Goal: Information Seeking & Learning: Check status

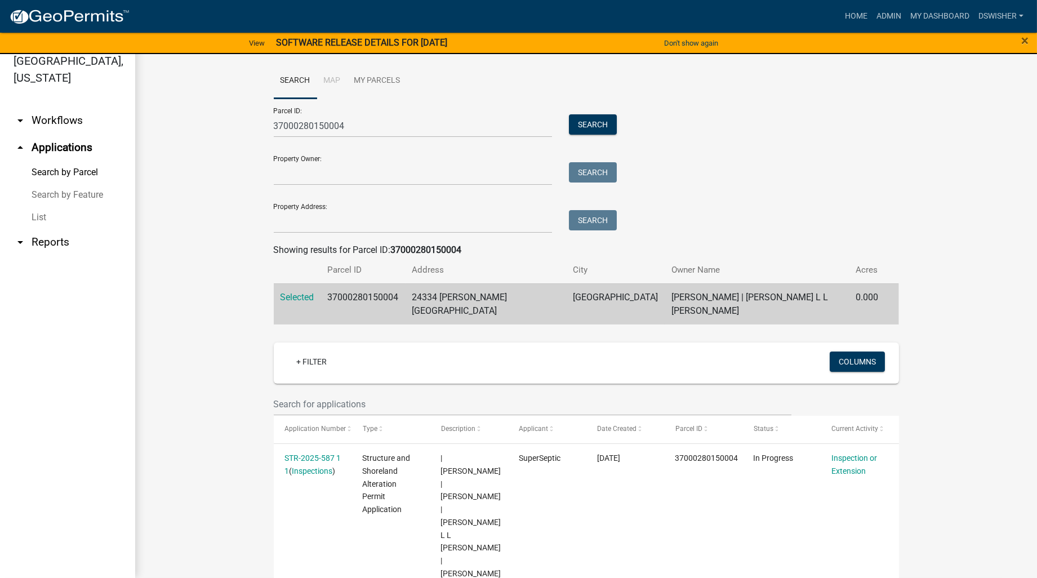
scroll to position [25, 0]
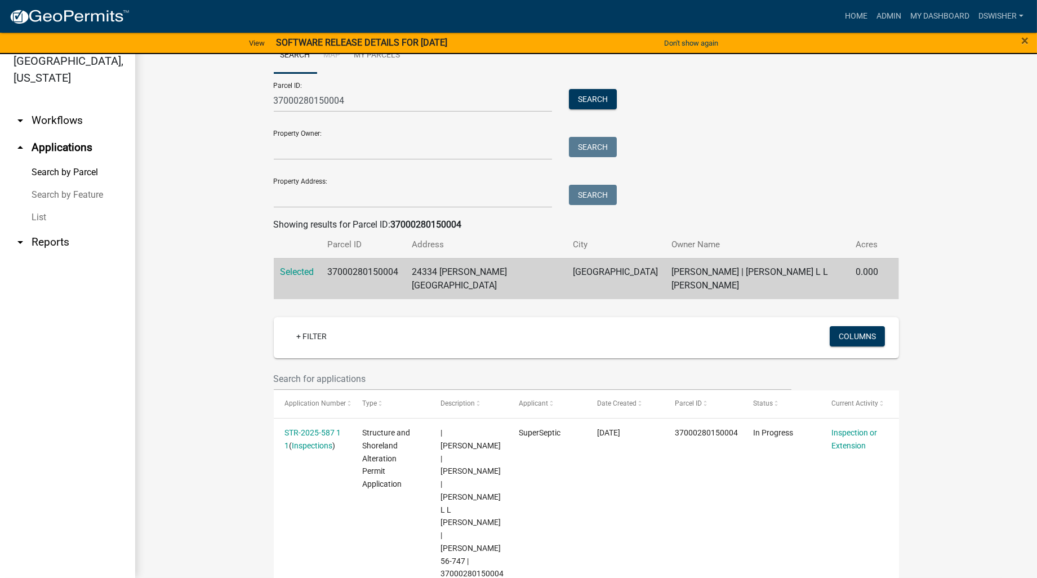
click at [175, 324] on wm-workflow-application-search-view "Search Map My Parcels Parcel ID: 37000280150004 Search Property Owner: Search P…" at bounding box center [586, 336] width 857 height 596
drag, startPoint x: 319, startPoint y: 101, endPoint x: 453, endPoint y: 81, distance: 135.6
click at [438, 84] on div "Parcel ID: 37000280150004 Search" at bounding box center [443, 92] width 338 height 39
click at [601, 95] on button "Search" at bounding box center [593, 99] width 48 height 20
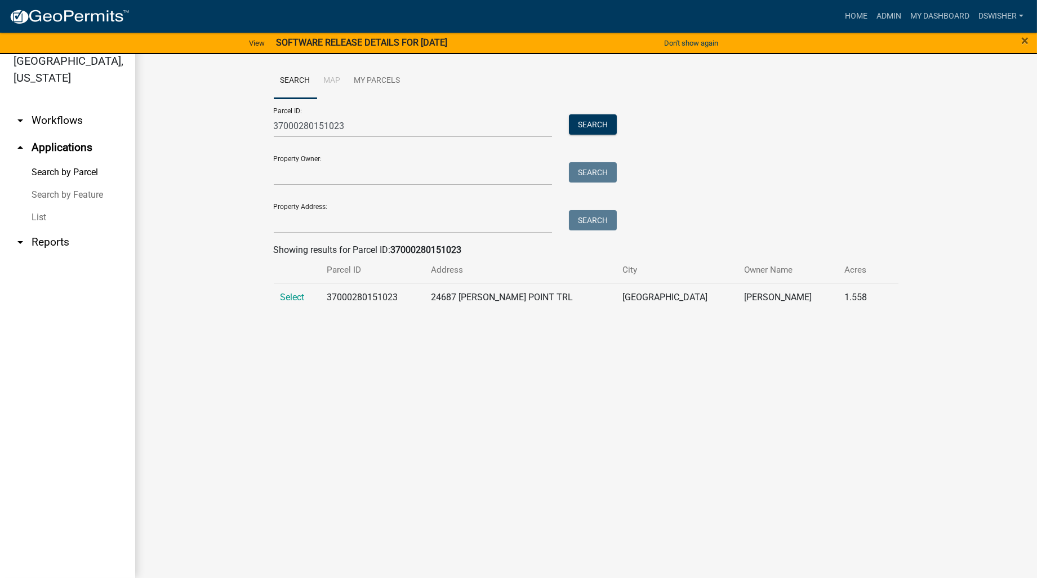
click at [277, 300] on td "Select" at bounding box center [297, 297] width 47 height 28
click at [294, 298] on span "Select" at bounding box center [292, 297] width 24 height 11
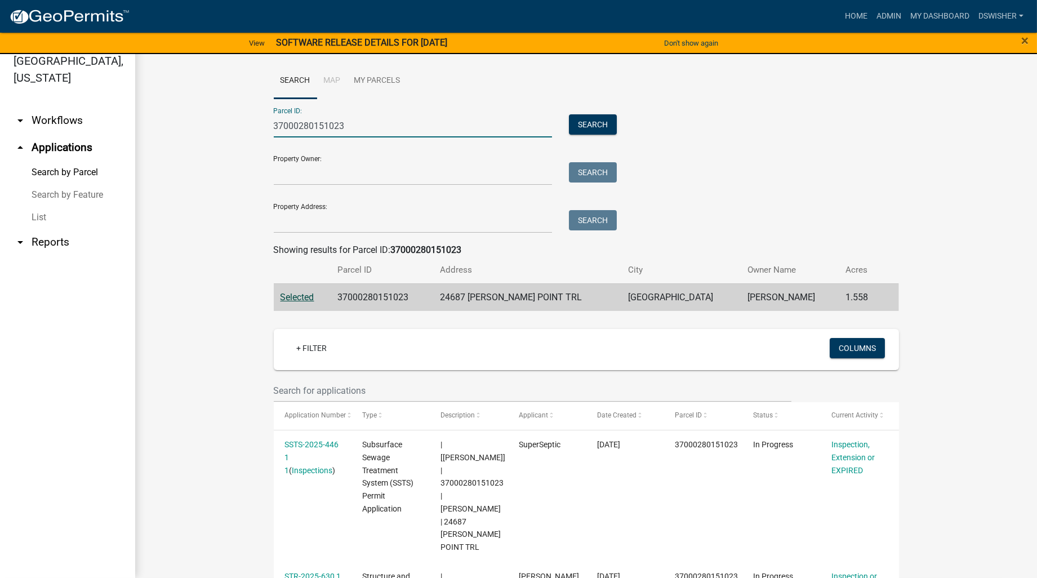
drag, startPoint x: 295, startPoint y: 126, endPoint x: 488, endPoint y: 84, distance: 197.5
click at [481, 86] on wm-search-parcel-data-activity-input "Search Map My Parcels Parcel ID: 37000280151023 Search Property Owner: Search P…" at bounding box center [586, 187] width 625 height 248
click at [597, 124] on button "Search" at bounding box center [593, 124] width 48 height 20
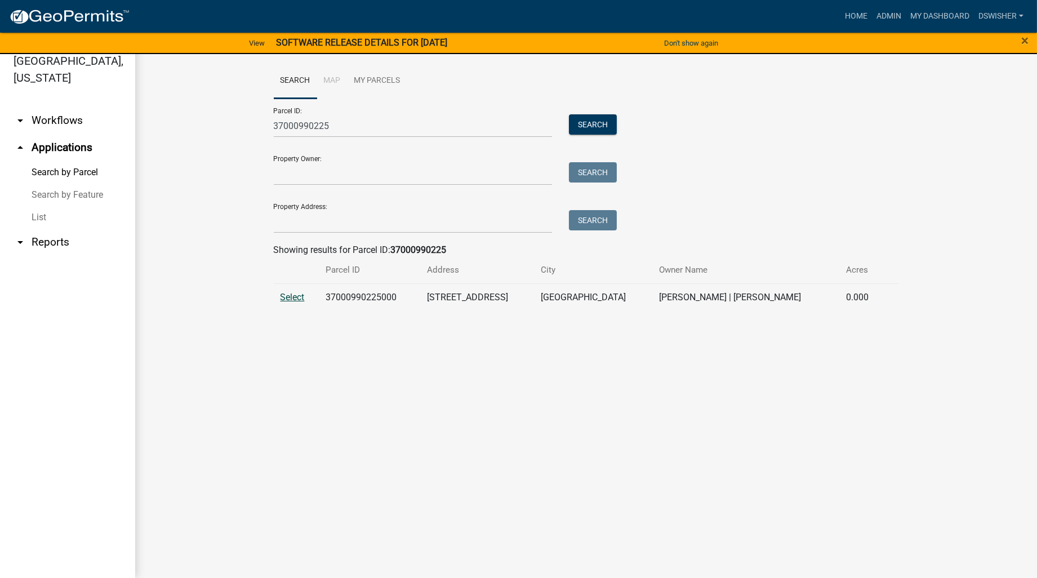
click at [289, 297] on span "Select" at bounding box center [292, 297] width 24 height 11
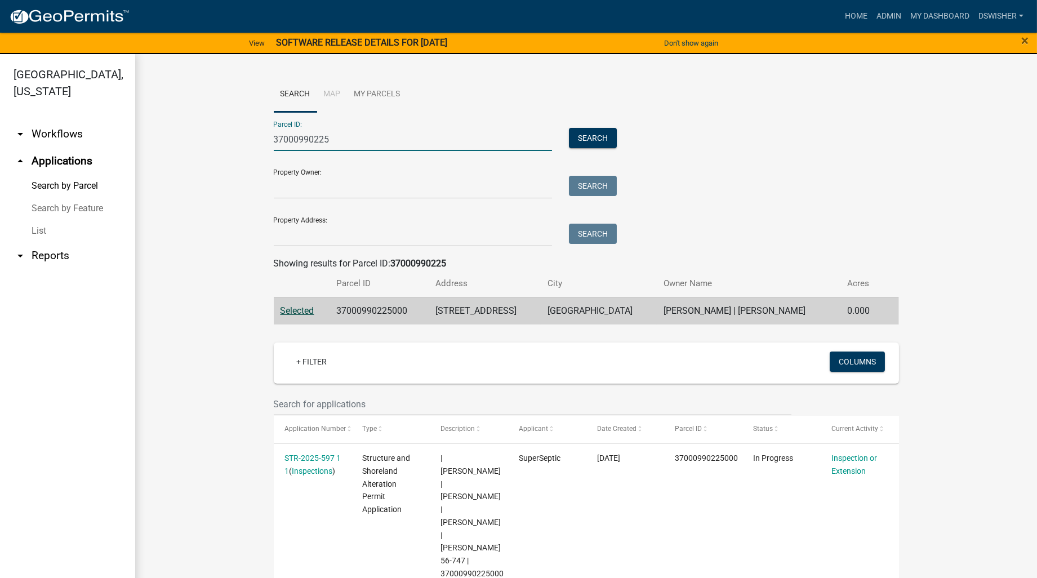
drag, startPoint x: 308, startPoint y: 142, endPoint x: 594, endPoint y: 101, distance: 289.0
click at [538, 108] on wm-search-parcel-data-activity-input "Search Map My Parcels Parcel ID: 37000990225 Search Property Owner: Search Prop…" at bounding box center [586, 201] width 625 height 248
click at [589, 133] on button "Search" at bounding box center [593, 138] width 48 height 20
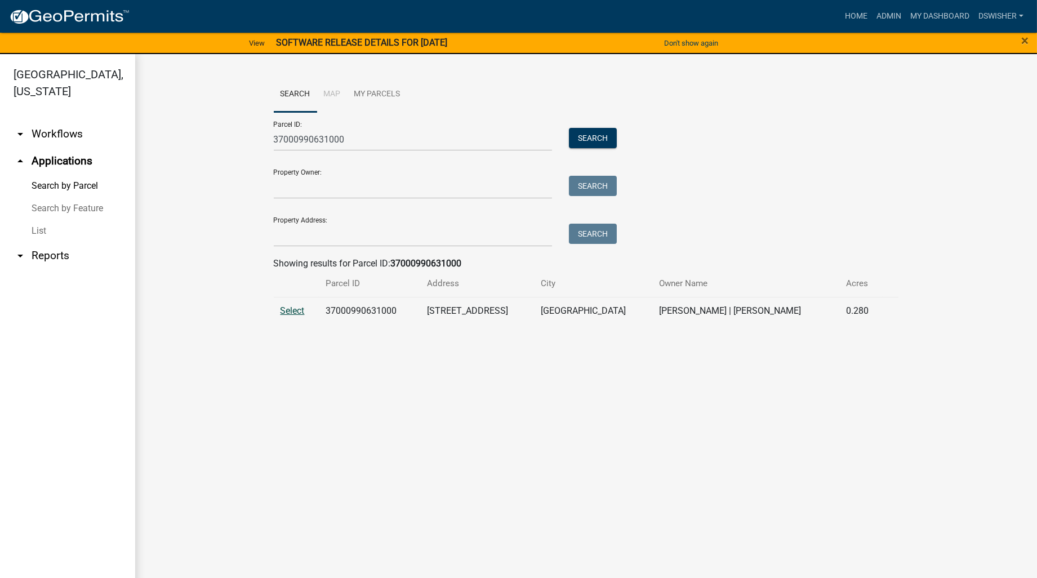
click at [291, 311] on span "Select" at bounding box center [292, 310] width 24 height 11
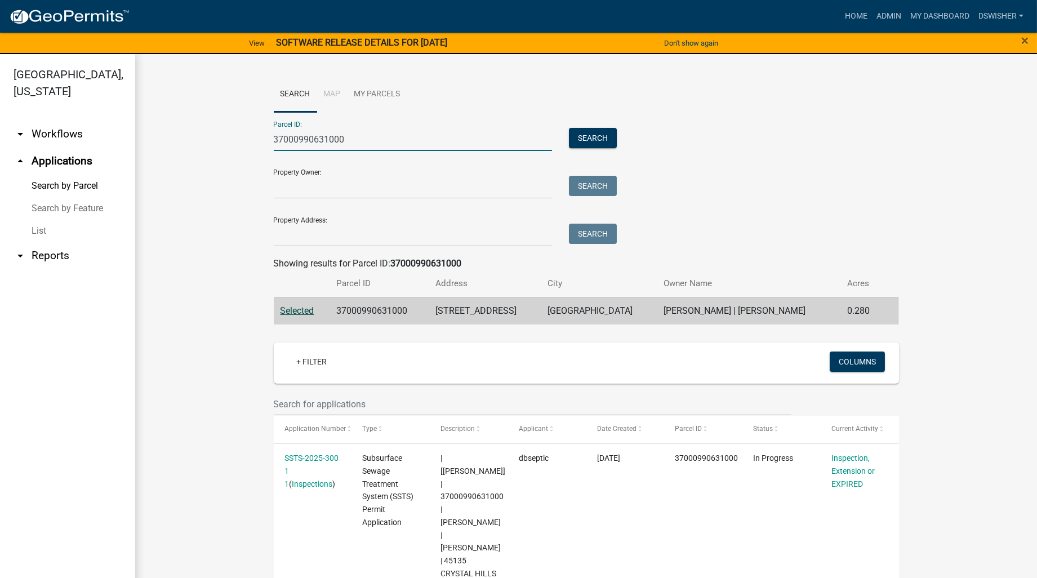
drag, startPoint x: 300, startPoint y: 144, endPoint x: 516, endPoint y: 132, distance: 216.0
click at [505, 133] on input "37000990631000" at bounding box center [413, 139] width 279 height 23
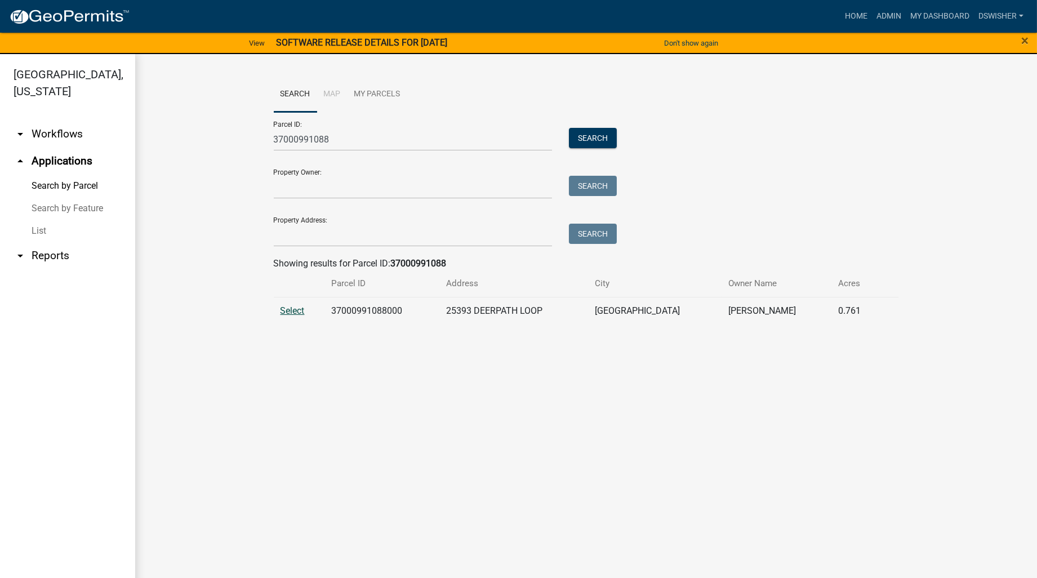
click at [288, 310] on span "Select" at bounding box center [292, 310] width 24 height 11
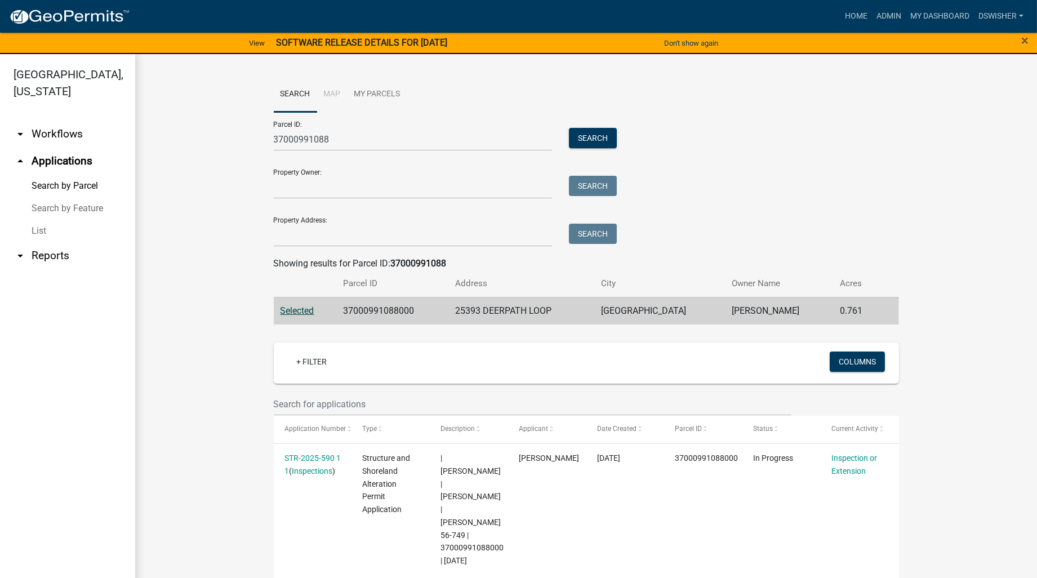
scroll to position [1, 0]
drag, startPoint x: 340, startPoint y: 142, endPoint x: 184, endPoint y: 145, distance: 156.6
click at [184, 145] on wm-workflow-application-search-view "Search Map My Parcels Parcel ID: 37000991088 Search Property Owner: Search Prop…" at bounding box center [586, 341] width 857 height 531
click at [573, 138] on button "Search" at bounding box center [593, 137] width 48 height 20
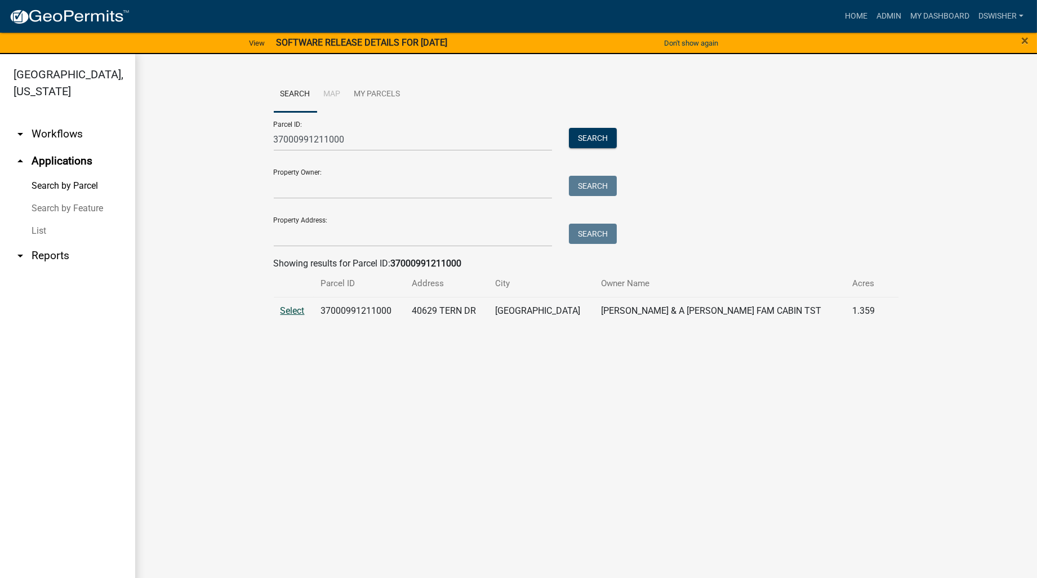
click at [293, 312] on span "Select" at bounding box center [292, 310] width 24 height 11
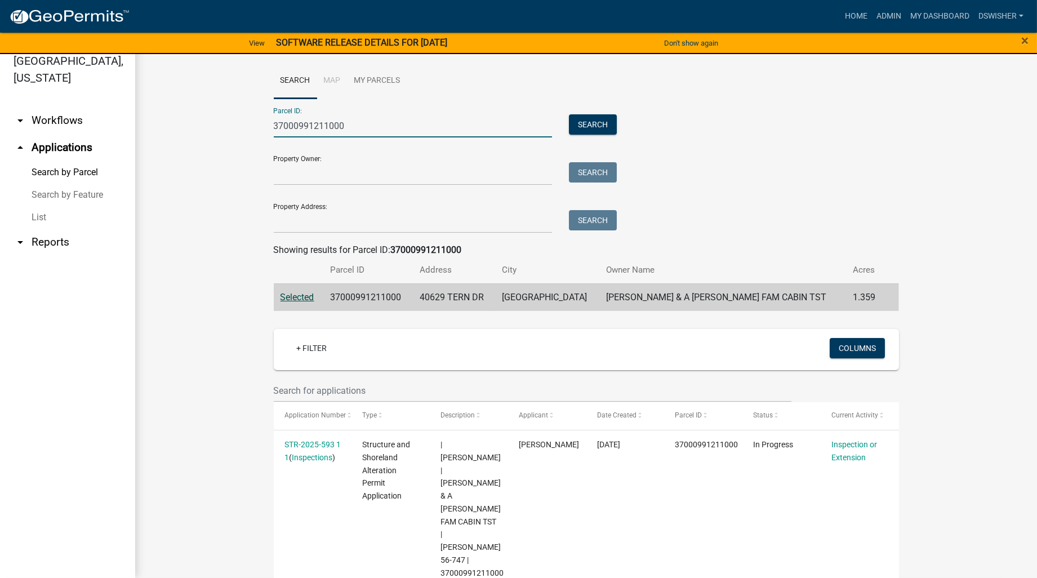
drag, startPoint x: 347, startPoint y: 126, endPoint x: 304, endPoint y: 122, distance: 42.9
click at [304, 122] on input "37000991211000" at bounding box center [413, 125] width 279 height 23
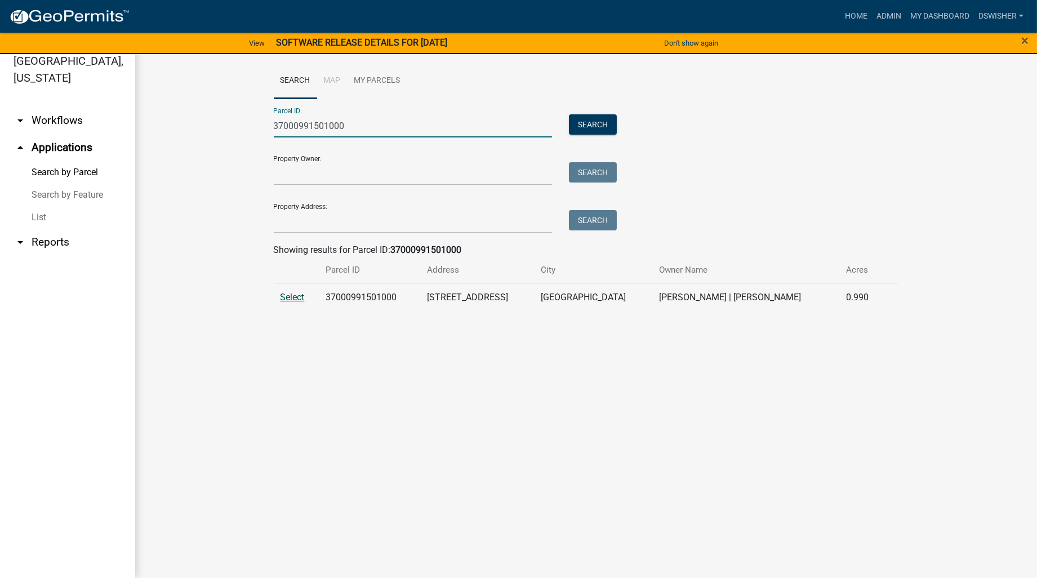
click at [293, 300] on span "Select" at bounding box center [292, 297] width 24 height 11
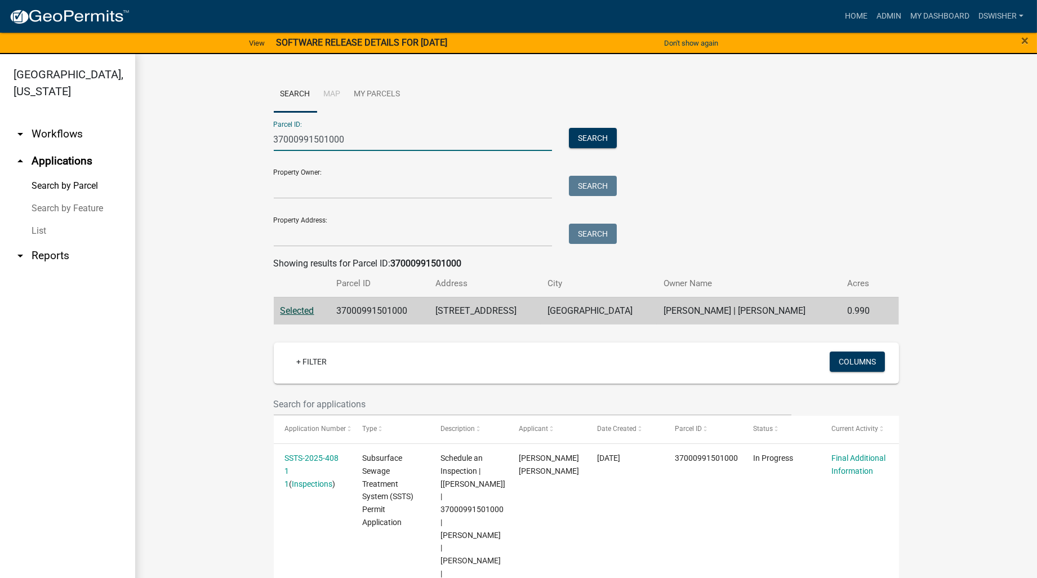
drag, startPoint x: 295, startPoint y: 141, endPoint x: 524, endPoint y: 87, distance: 236.1
click at [524, 87] on wm-search-parcel-data-activity-input "Search Map My Parcels Parcel ID: 37000991501000 Search Property Owner: Search P…" at bounding box center [586, 201] width 625 height 248
click at [583, 133] on button "Search" at bounding box center [593, 138] width 48 height 20
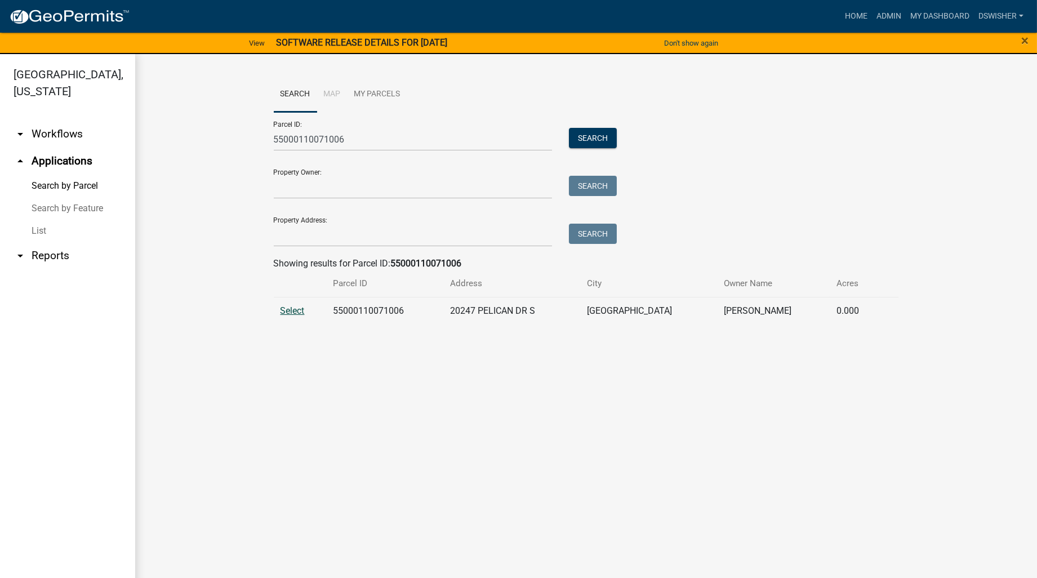
click at [296, 310] on span "Select" at bounding box center [292, 310] width 24 height 11
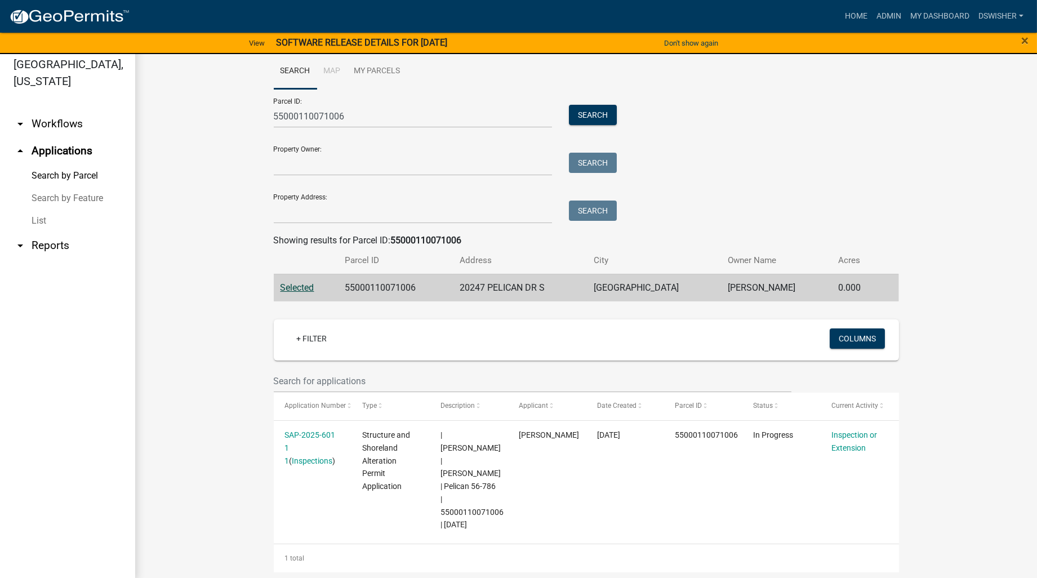
scroll to position [14, 0]
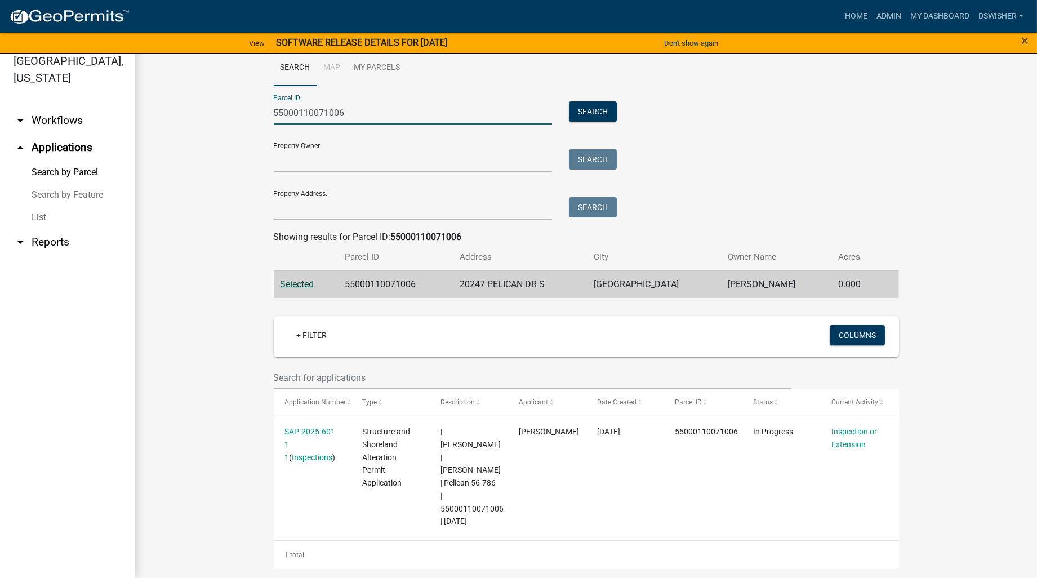
drag, startPoint x: 341, startPoint y: 115, endPoint x: 127, endPoint y: 130, distance: 214.5
click at [127, 130] on div "Otter Tail County, Minnesota arrow_drop_down Workflows List arrow_drop_up Appli…" at bounding box center [518, 309] width 1037 height 537
click at [573, 113] on button "Search" at bounding box center [593, 111] width 48 height 20
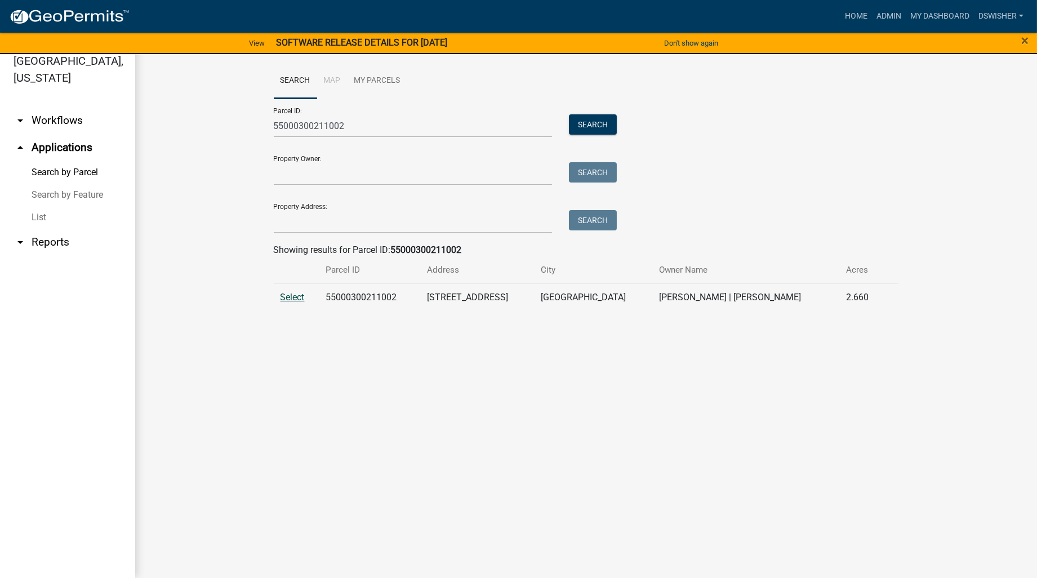
click at [289, 296] on span "Select" at bounding box center [292, 297] width 24 height 11
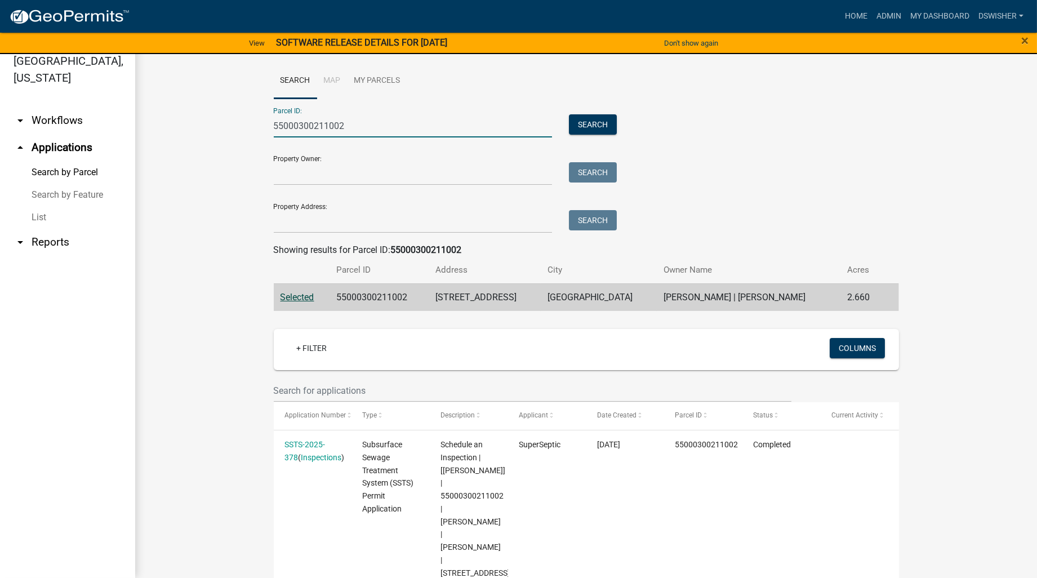
drag, startPoint x: 293, startPoint y: 130, endPoint x: 503, endPoint y: 109, distance: 211.0
click at [503, 109] on div "Parcel ID: 55000300211002 Search" at bounding box center [443, 118] width 338 height 39
click at [580, 127] on button "Search" at bounding box center [593, 124] width 48 height 20
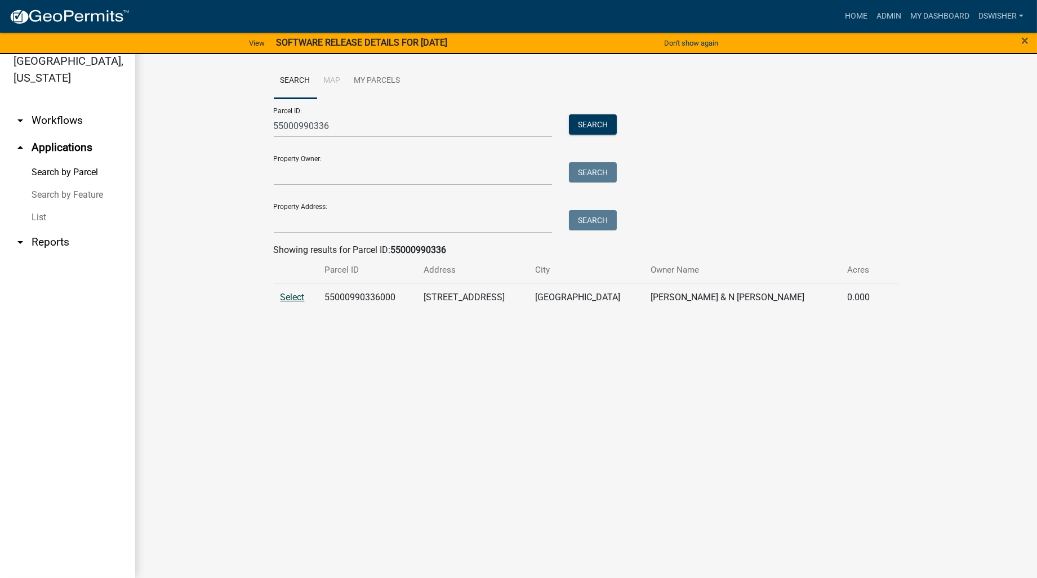
click at [289, 296] on span "Select" at bounding box center [292, 297] width 24 height 11
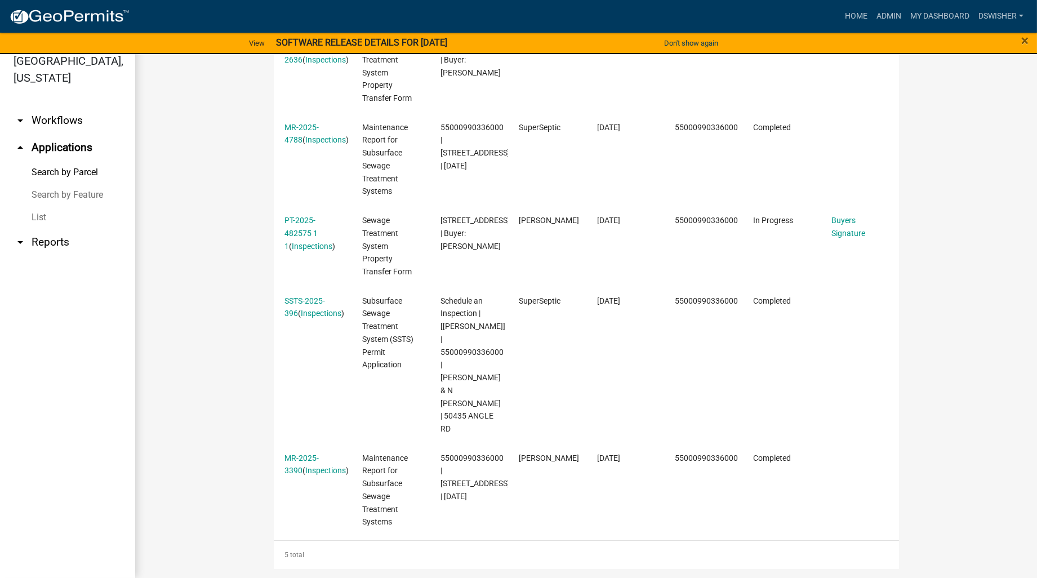
scroll to position [23, 0]
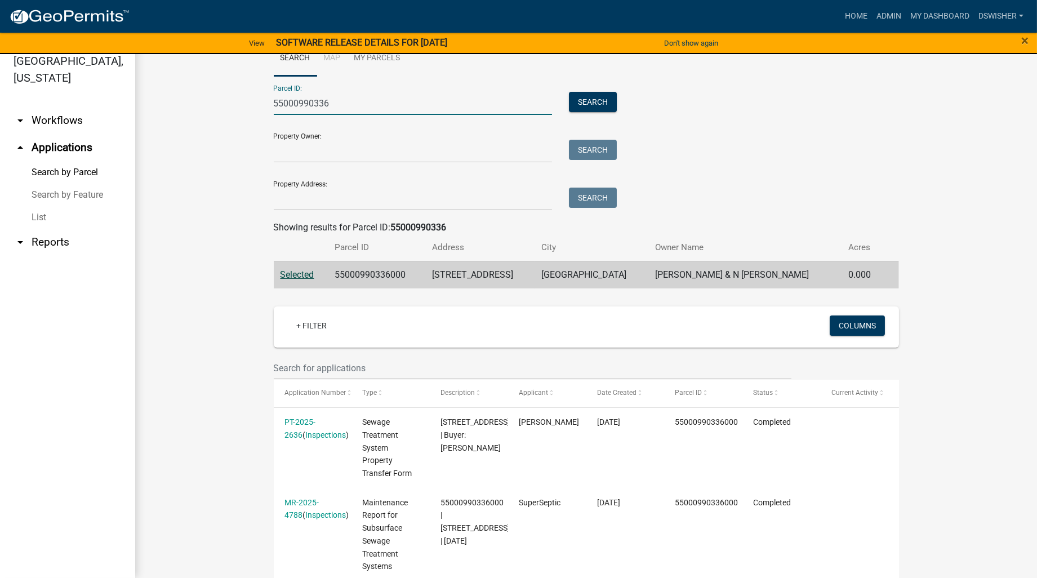
drag, startPoint x: 308, startPoint y: 105, endPoint x: 491, endPoint y: 79, distance: 185.3
click at [464, 83] on div "Parcel ID: 55000990336 Search" at bounding box center [443, 95] width 338 height 39
click at [584, 96] on button "Search" at bounding box center [593, 102] width 48 height 20
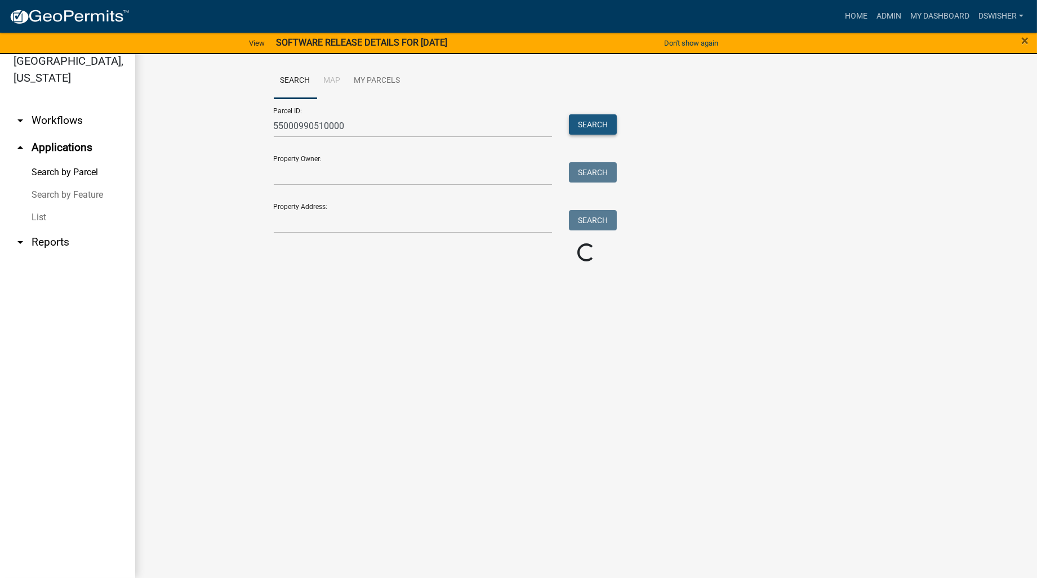
scroll to position [0, 0]
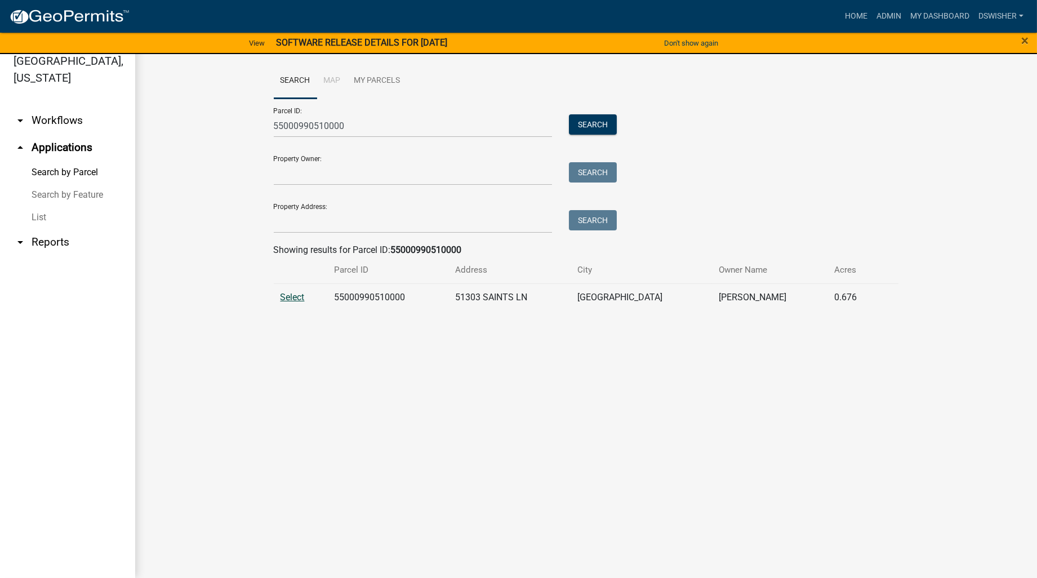
click at [291, 297] on span "Select" at bounding box center [292, 297] width 24 height 11
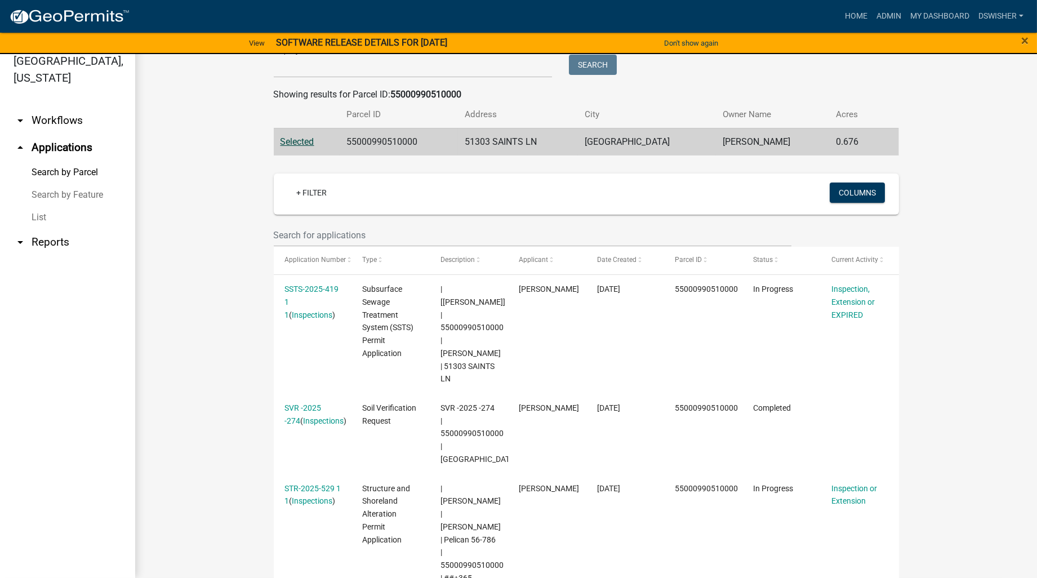
scroll to position [3, 0]
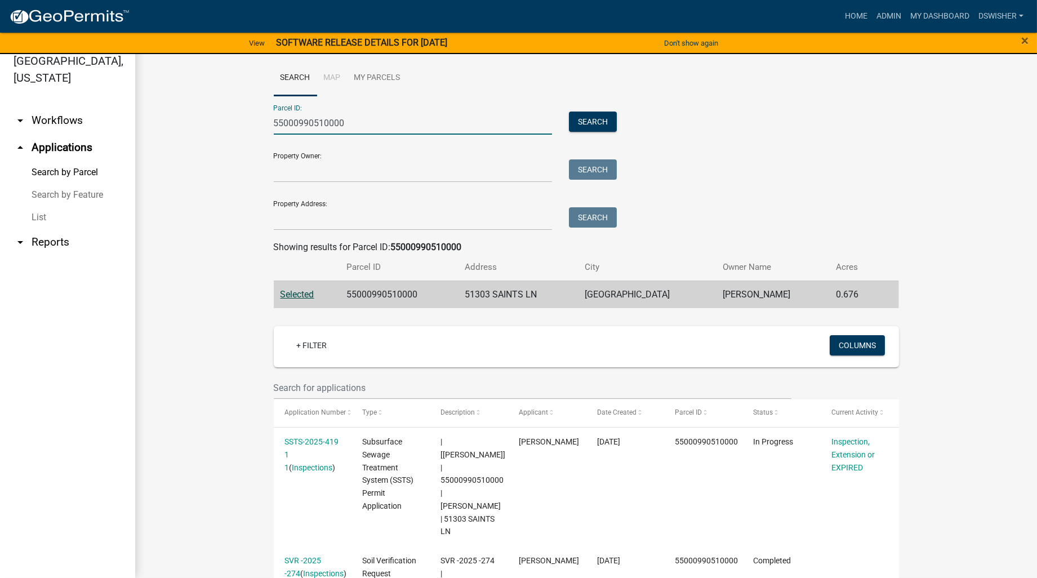
drag, startPoint x: 357, startPoint y: 124, endPoint x: 191, endPoint y: 139, distance: 166.2
click at [200, 134] on wm-workflow-application-search-view "Search Map My Parcels Parcel ID: 55000990510000 Search Property Owner: Search P…" at bounding box center [586, 465] width 857 height 810
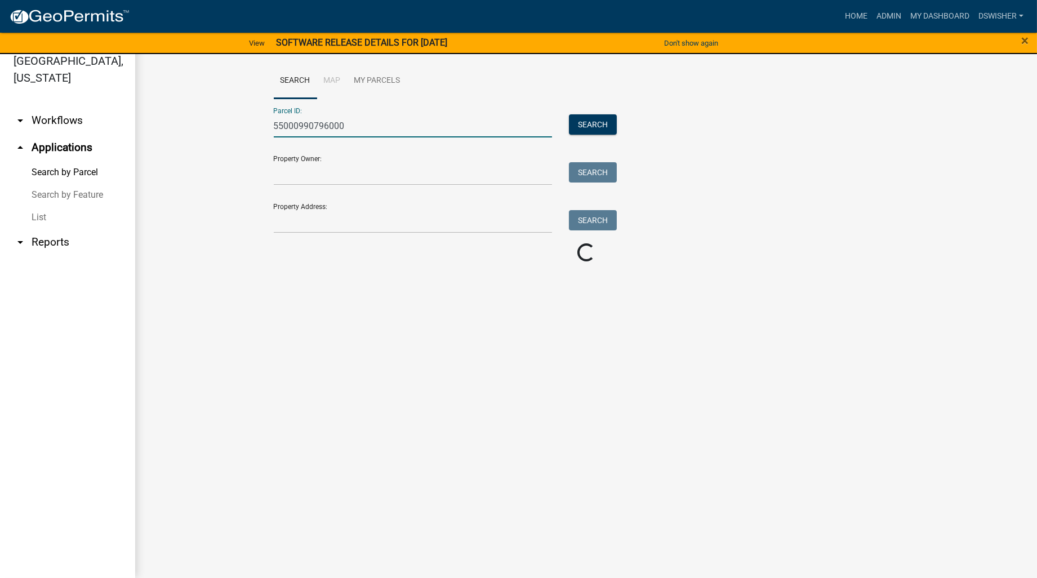
scroll to position [0, 0]
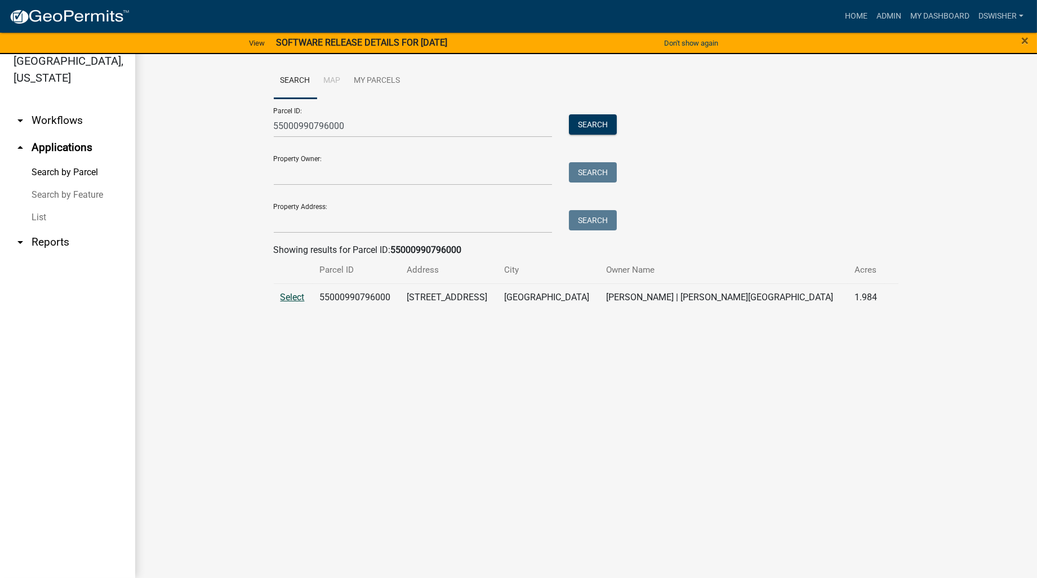
click at [302, 296] on span "Select" at bounding box center [292, 297] width 24 height 11
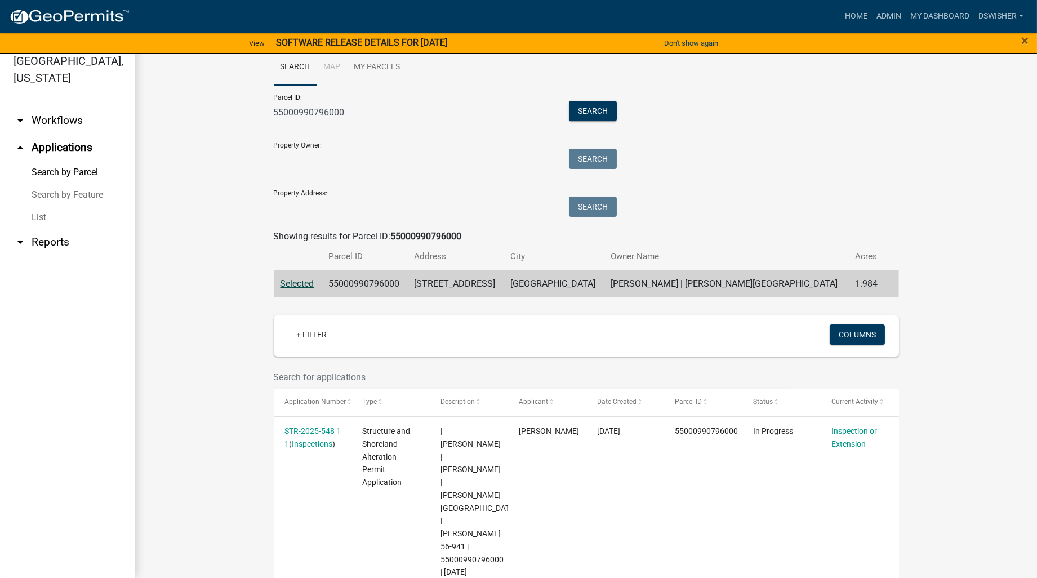
scroll to position [25, 0]
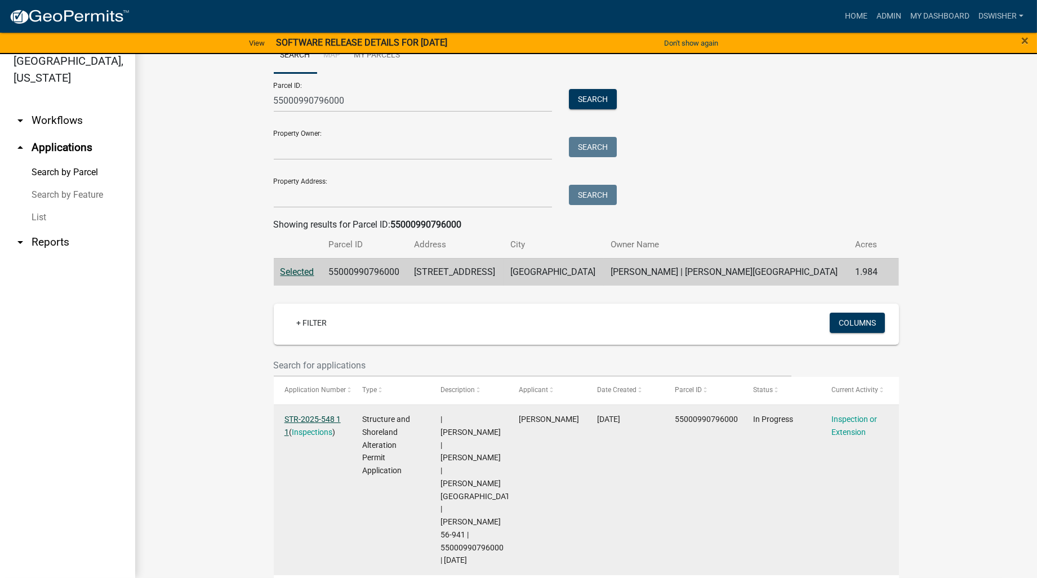
drag, startPoint x: 315, startPoint y: 412, endPoint x: 310, endPoint y: 423, distance: 11.8
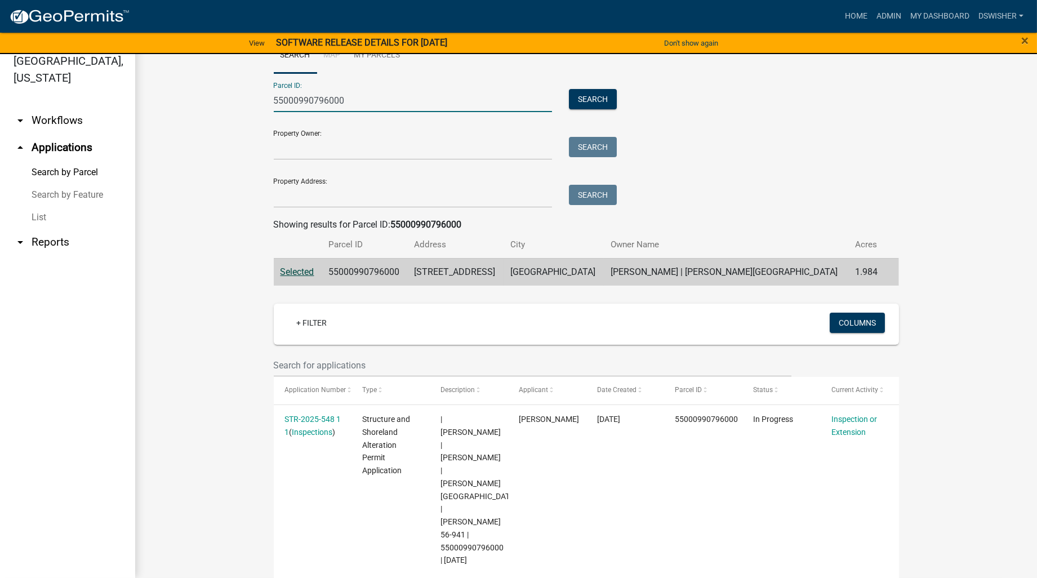
drag, startPoint x: 350, startPoint y: 95, endPoint x: 171, endPoint y: 101, distance: 179.8
click at [173, 101] on wm-workflow-application-search-view "Search Map My Parcels Parcel ID: 55000990796000 Search Property Owner: Search P…" at bounding box center [586, 323] width 857 height 570
click at [586, 103] on button "Search" at bounding box center [593, 99] width 48 height 20
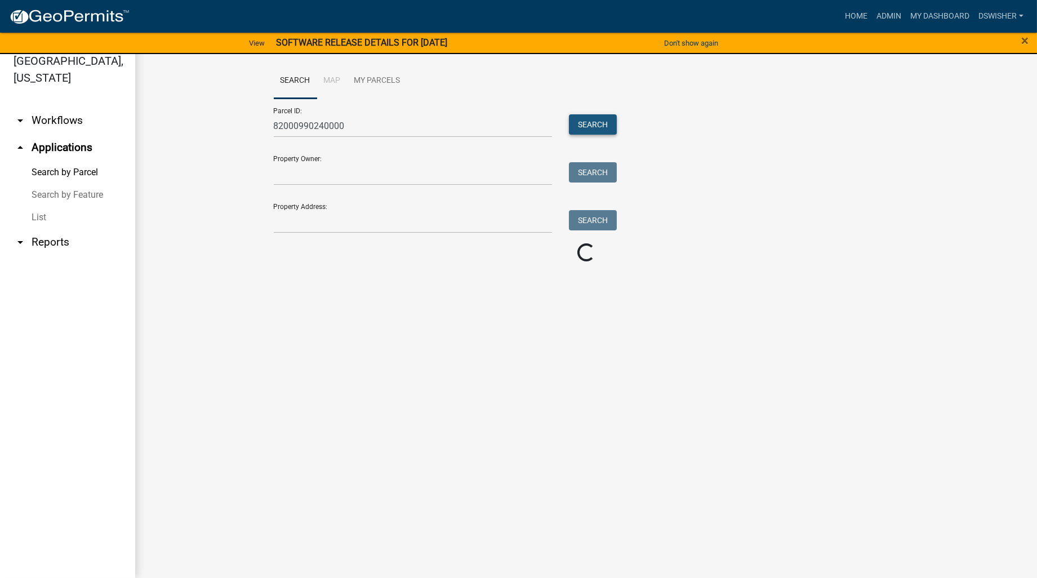
scroll to position [0, 0]
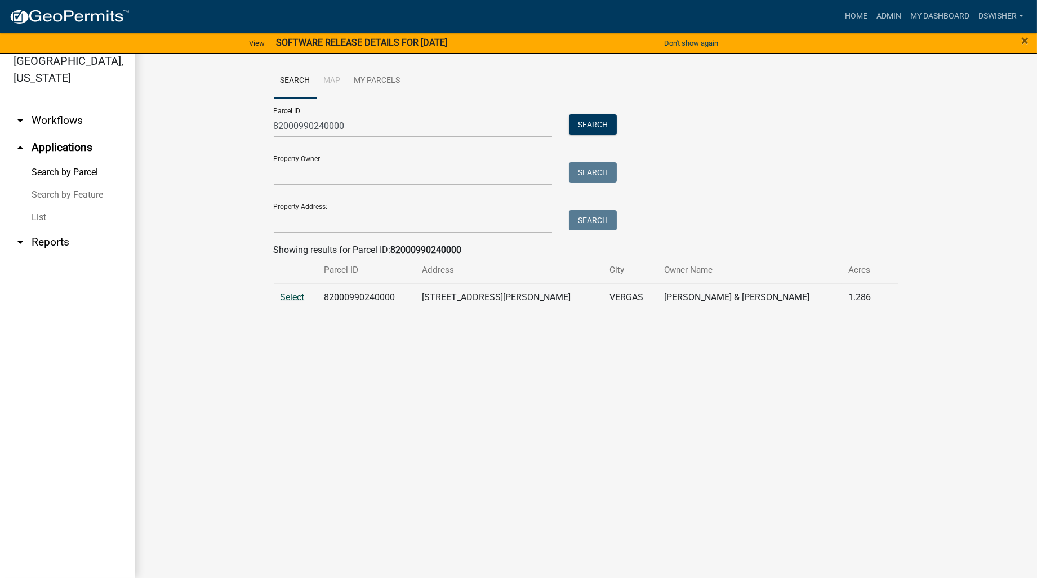
click at [290, 300] on span "Select" at bounding box center [292, 297] width 24 height 11
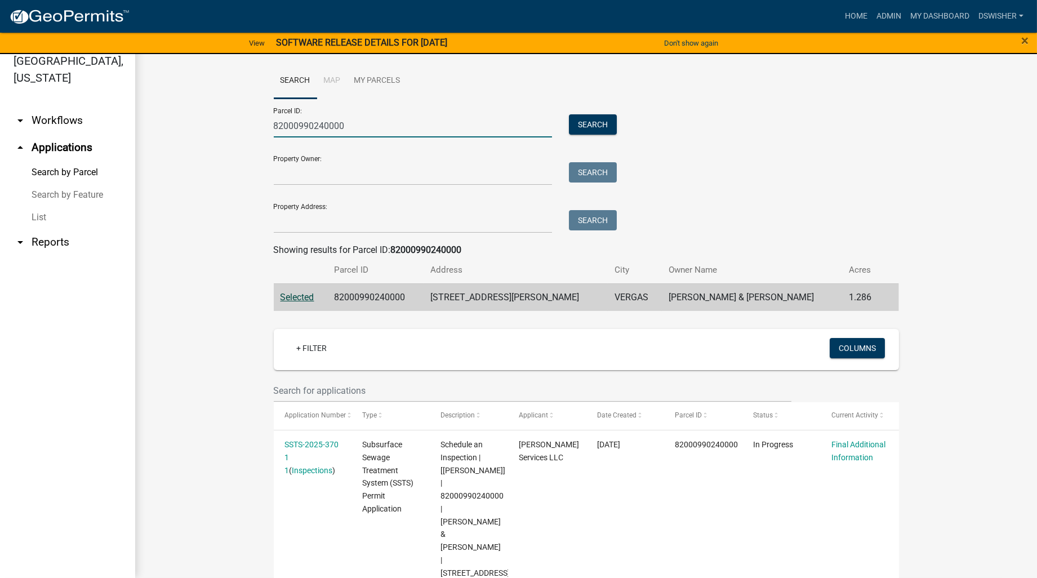
drag, startPoint x: 350, startPoint y: 131, endPoint x: 162, endPoint y: 149, distance: 189.0
click at [164, 148] on wm-workflow-application-search-view "Search Map My Parcels Parcel ID: 82000990240000 Search Property Owner: Search P…" at bounding box center [586, 447] width 857 height 769
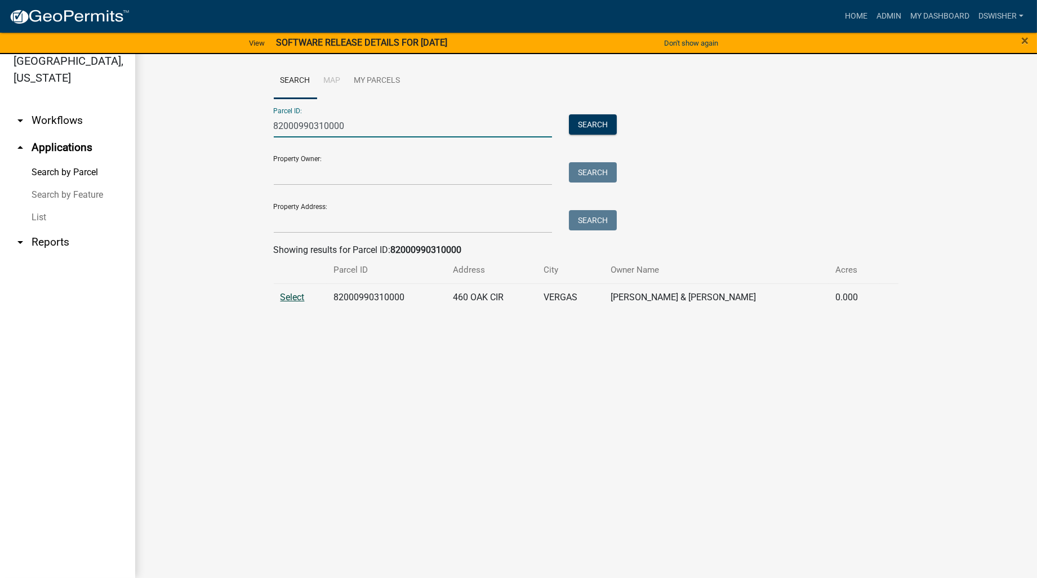
type input "82000990310000"
click at [297, 301] on span "Select" at bounding box center [292, 297] width 24 height 11
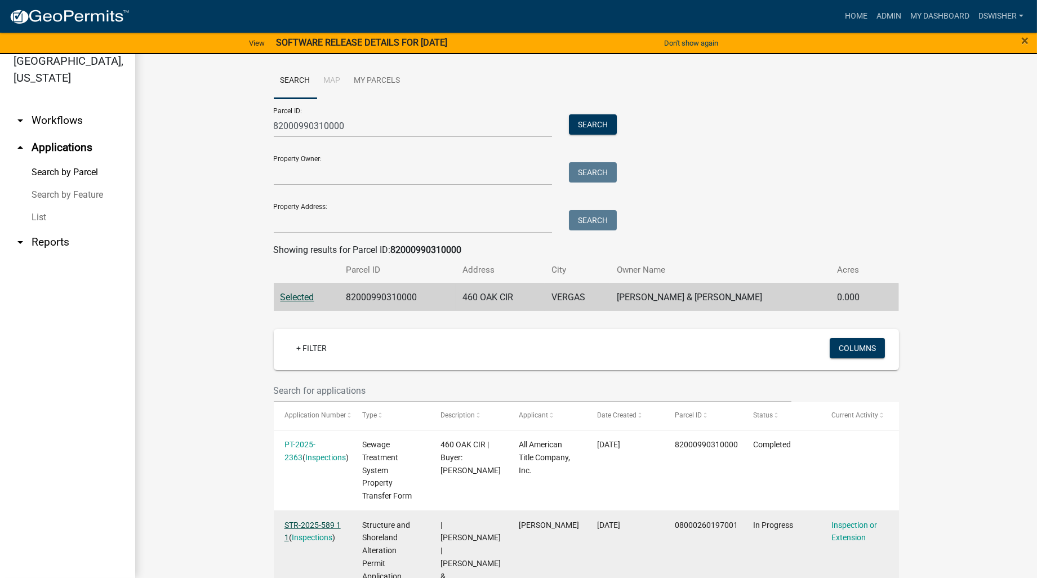
click at [317, 523] on link "STR-2025-589 1 1" at bounding box center [312, 531] width 56 height 22
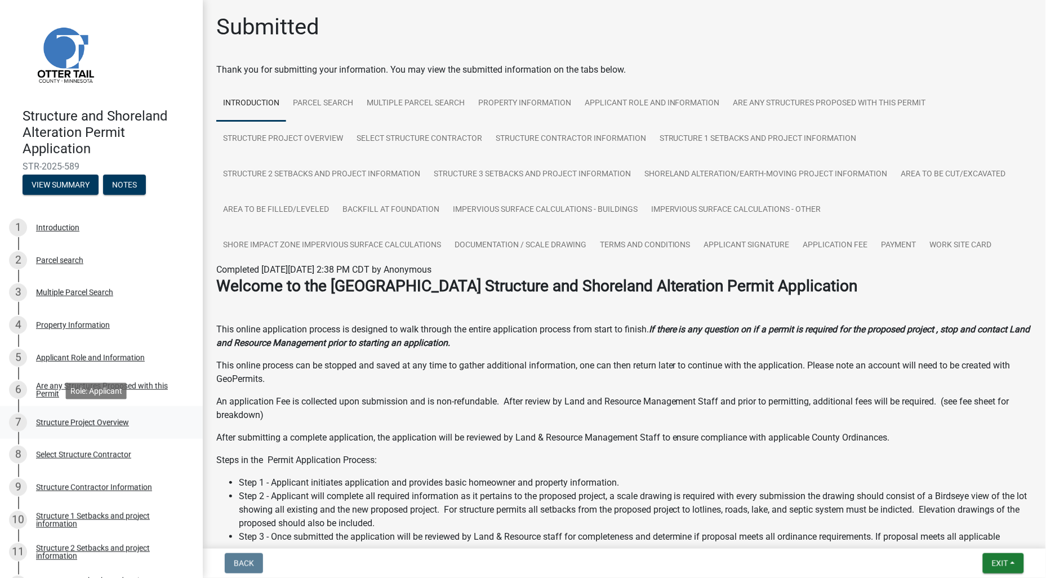
click at [84, 426] on div "7 Structure Project Overview" at bounding box center [97, 422] width 176 height 18
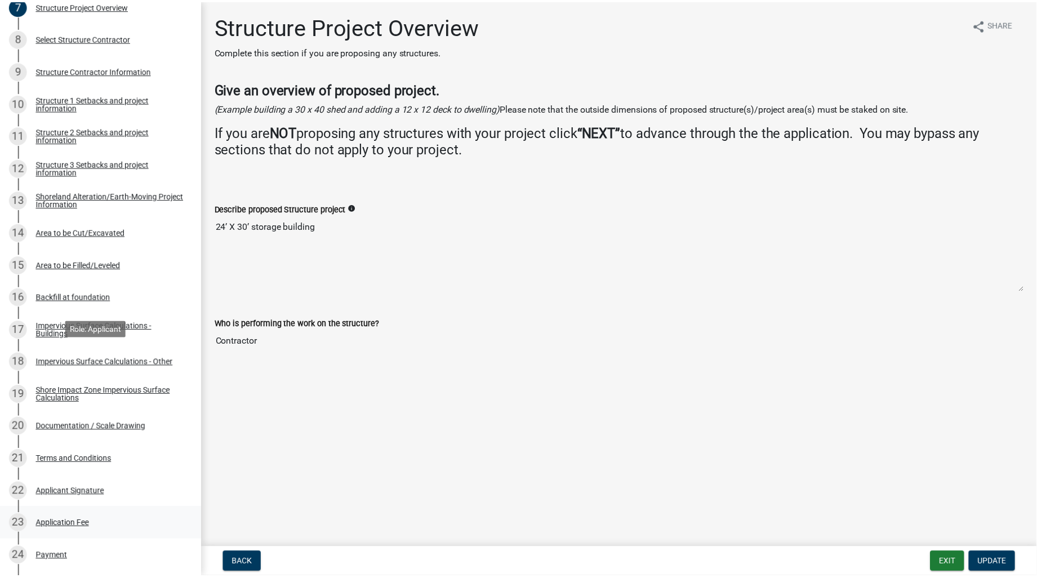
scroll to position [500, 0]
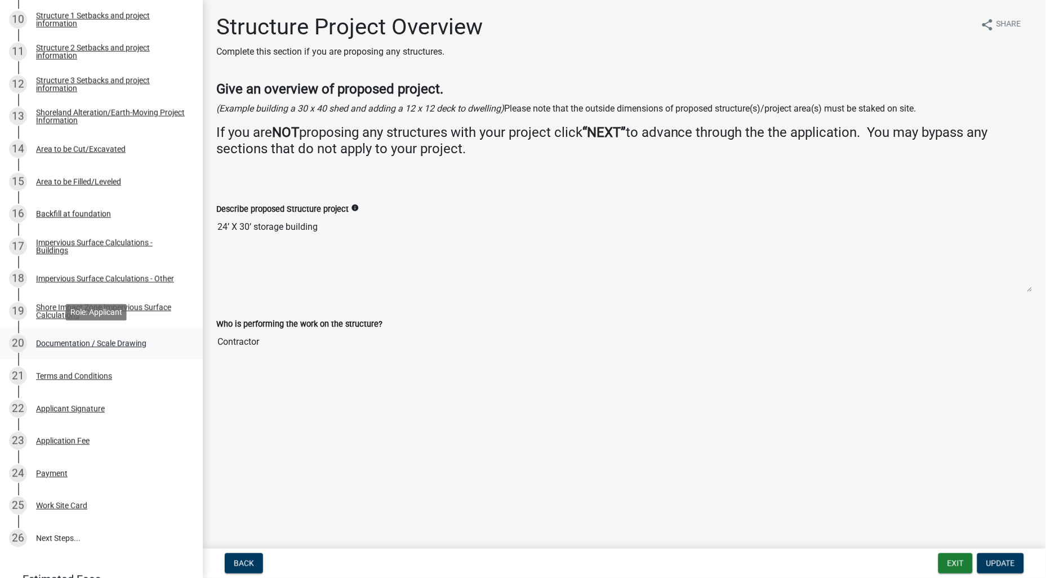
click at [81, 347] on div "20 Documentation / Scale Drawing" at bounding box center [97, 344] width 176 height 18
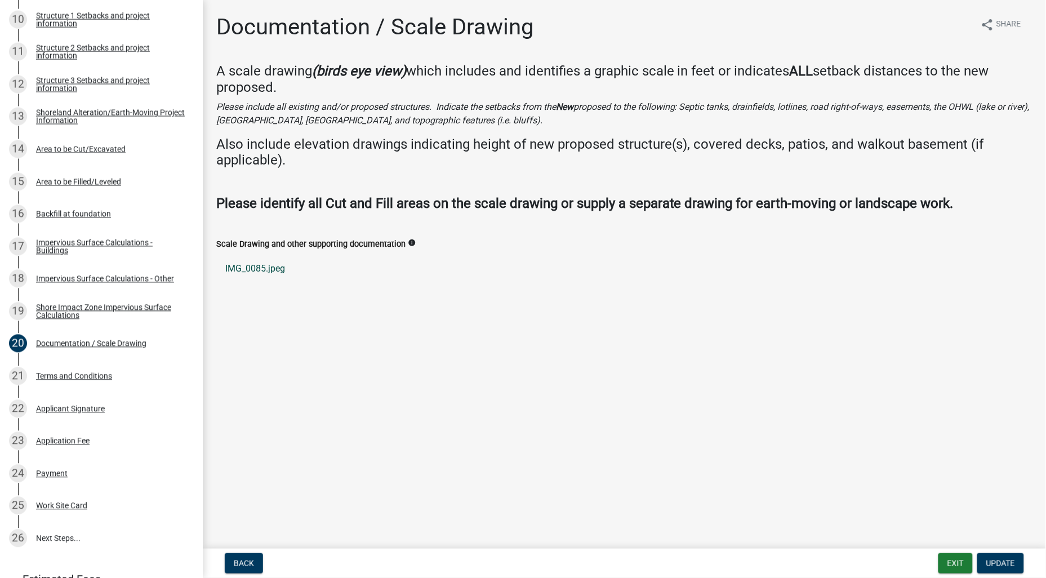
click at [267, 268] on link "IMG_0085.jpeg" at bounding box center [624, 268] width 816 height 27
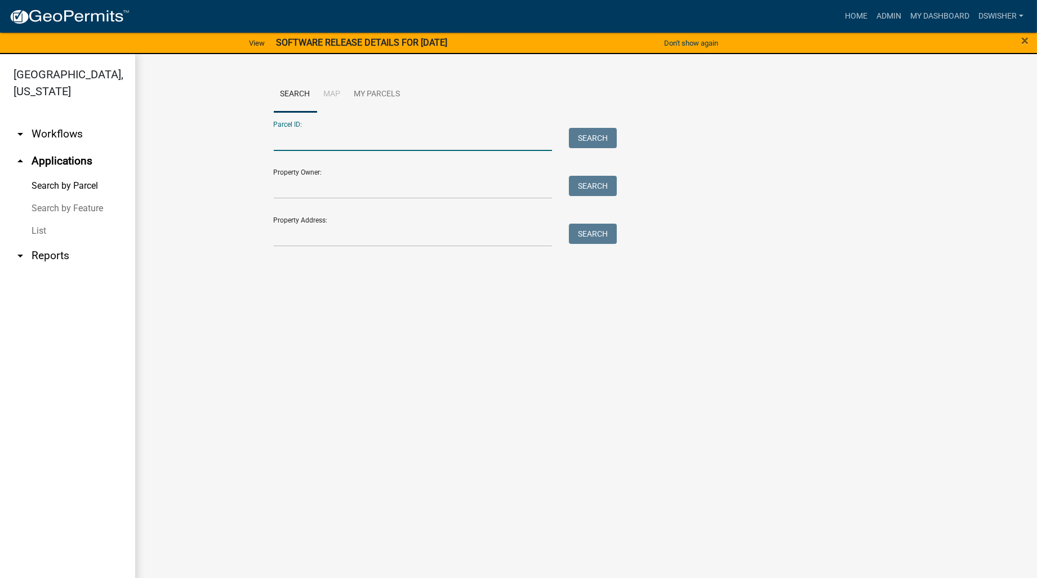
click at [289, 145] on input "Parcel ID:" at bounding box center [413, 139] width 279 height 23
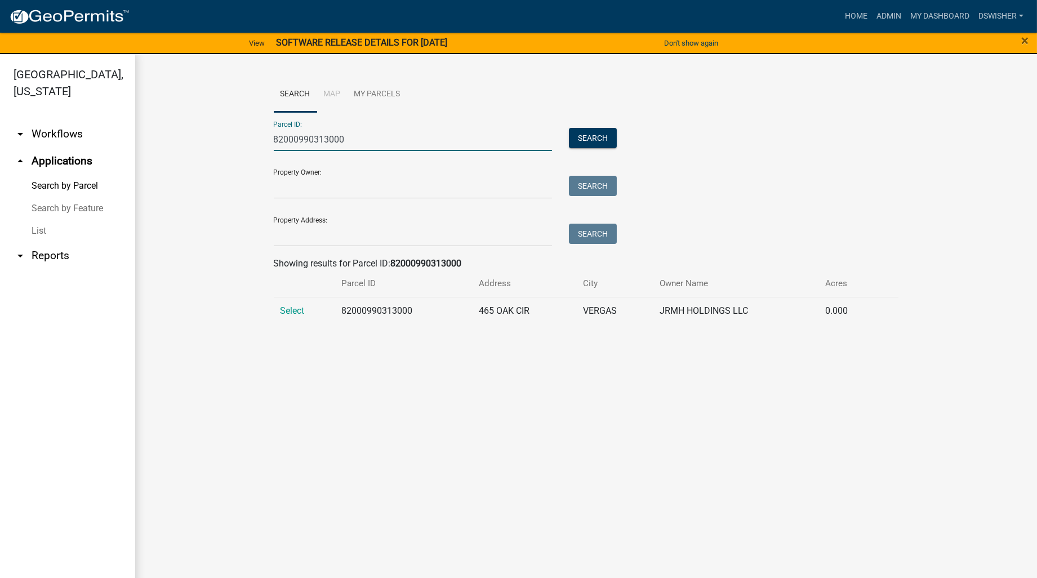
type input "82000990313000"
click at [301, 309] on span "Select" at bounding box center [292, 310] width 24 height 11
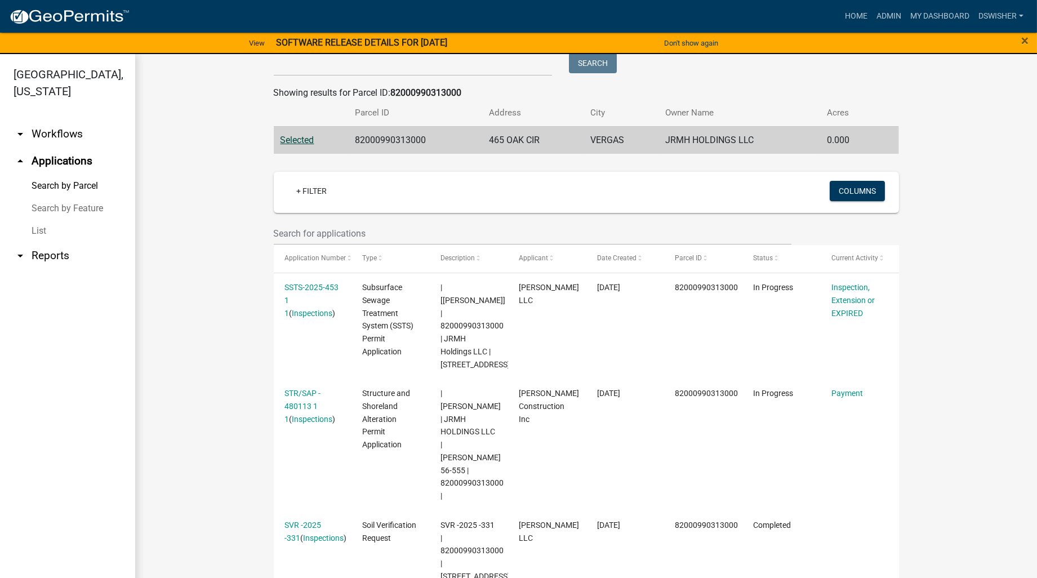
scroll to position [173, 0]
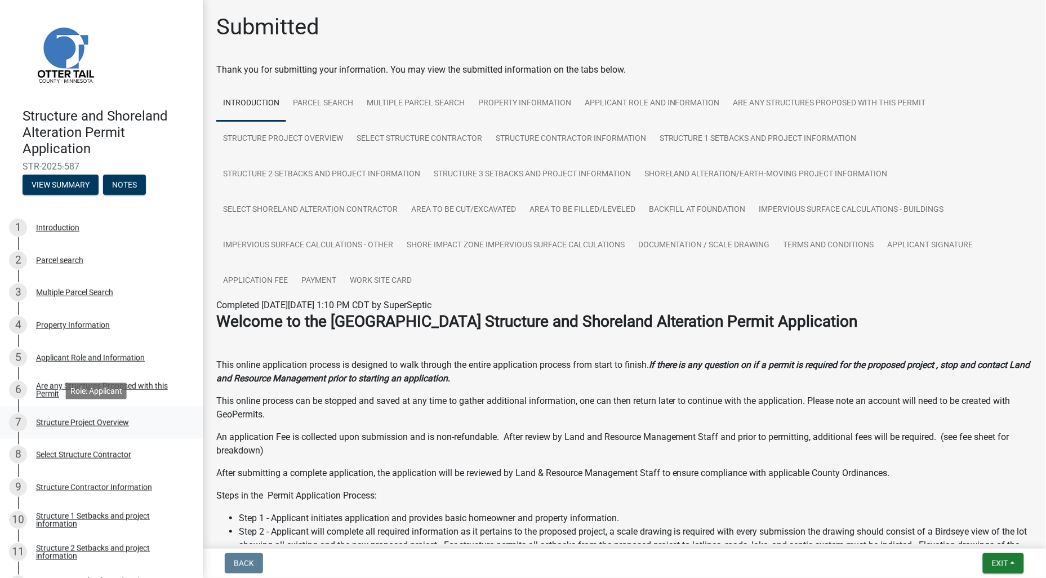
click at [83, 422] on div "Structure Project Overview" at bounding box center [82, 422] width 93 height 8
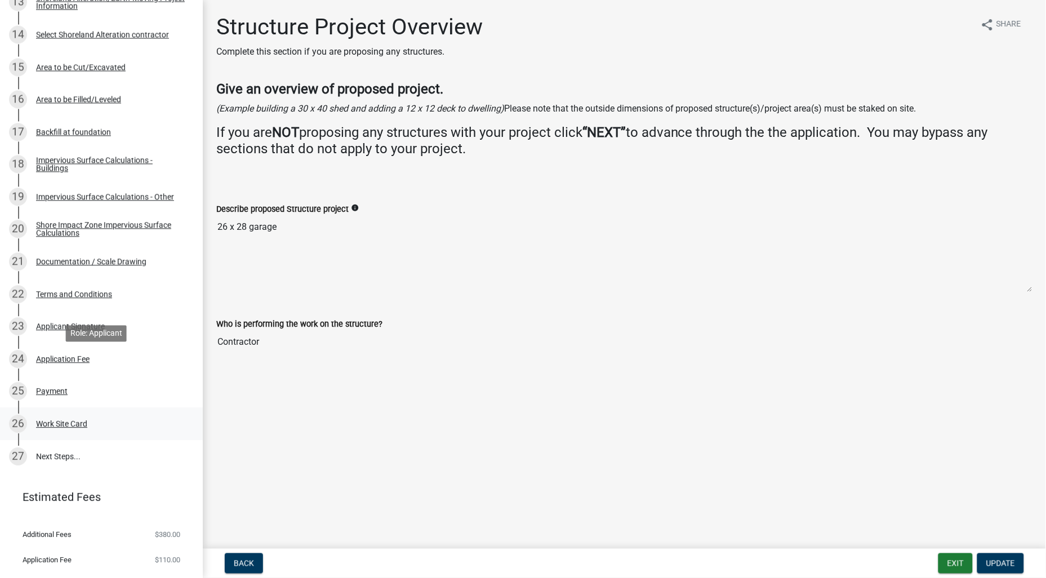
scroll to position [626, 0]
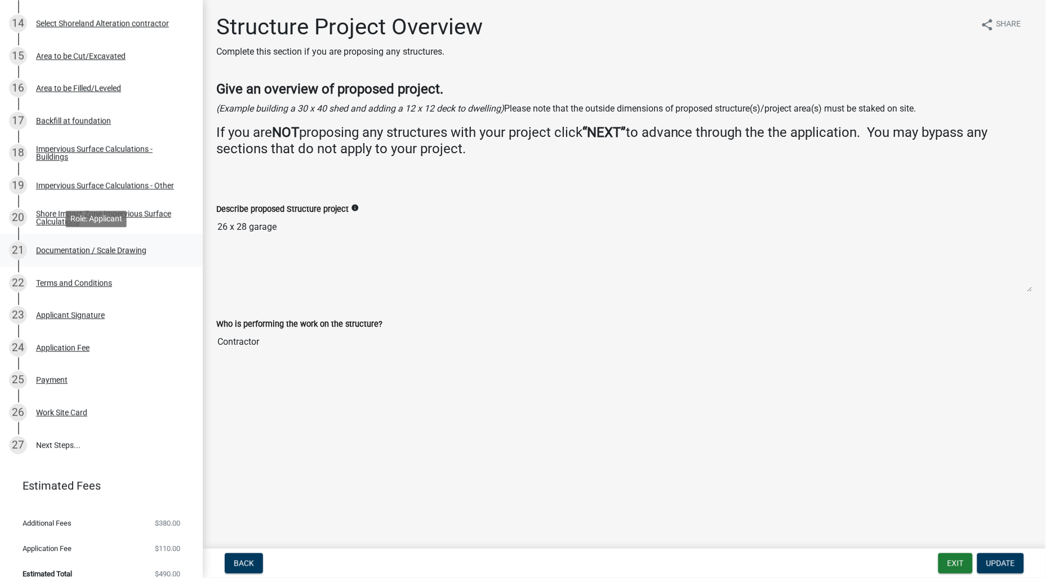
click at [78, 248] on div "Documentation / Scale Drawing" at bounding box center [91, 251] width 110 height 8
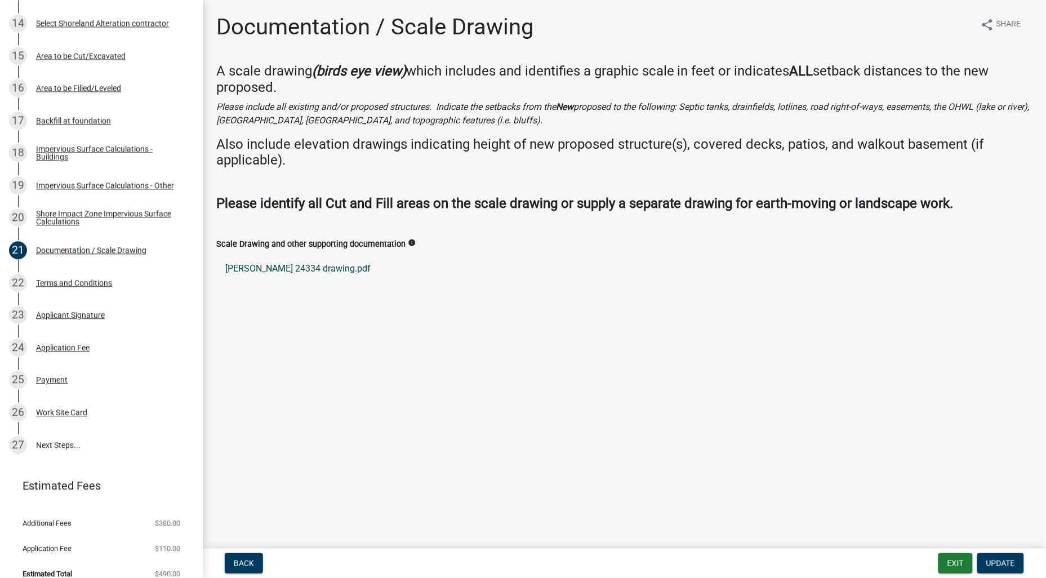
click at [345, 268] on link "Anderson_scott 24334 drawing.pdf" at bounding box center [624, 268] width 816 height 27
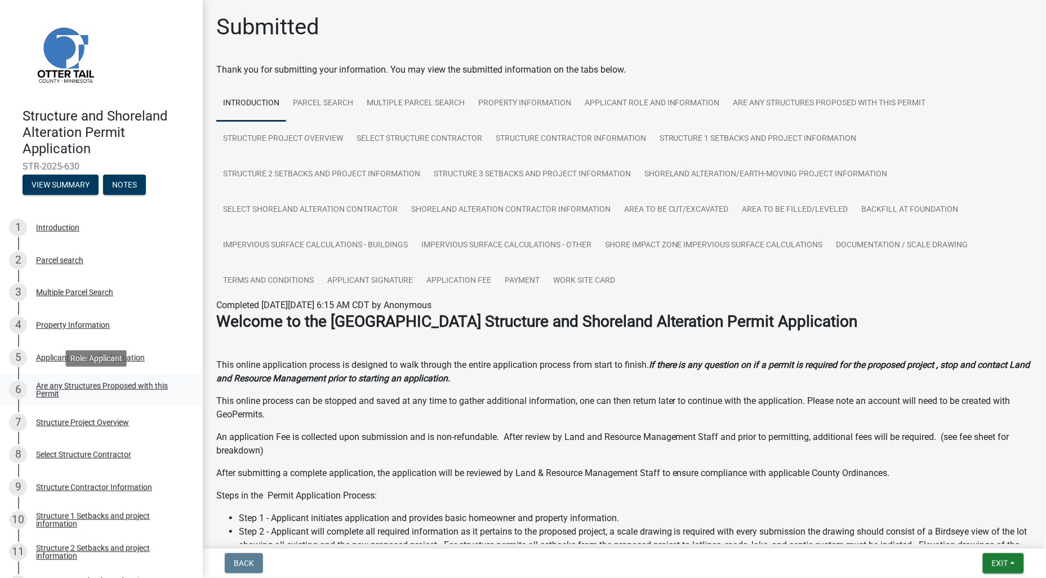
click at [108, 382] on div "Are any Structures Proposed with this Permit" at bounding box center [110, 390] width 149 height 16
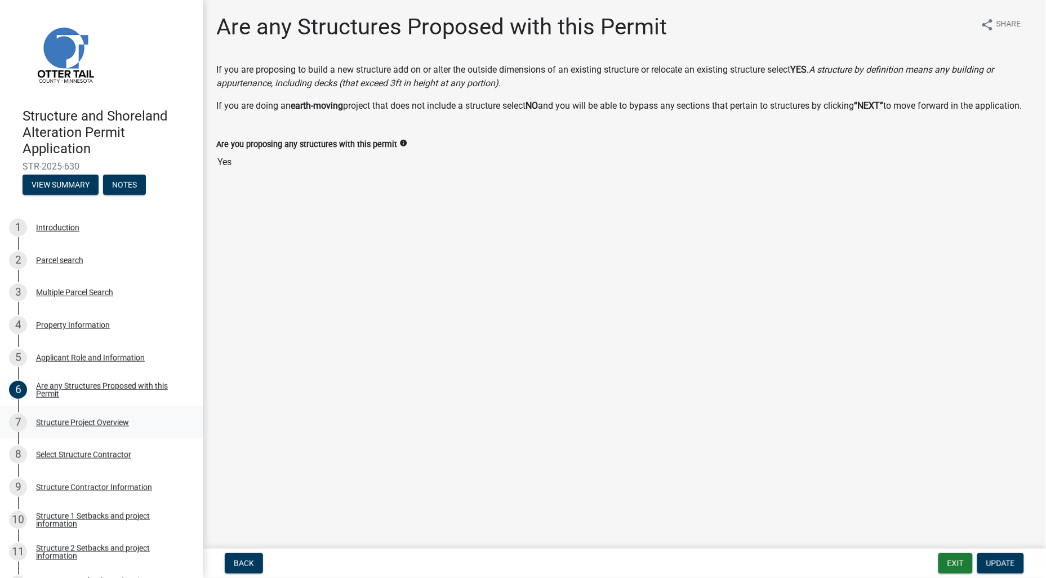
click at [81, 421] on div "Structure Project Overview" at bounding box center [82, 422] width 93 height 8
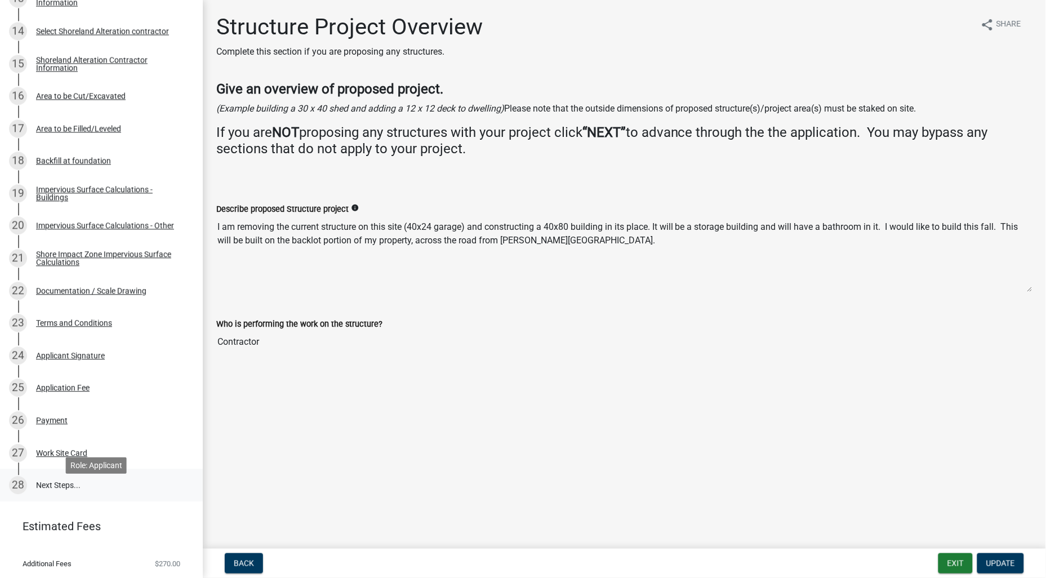
scroll to position [626, 0]
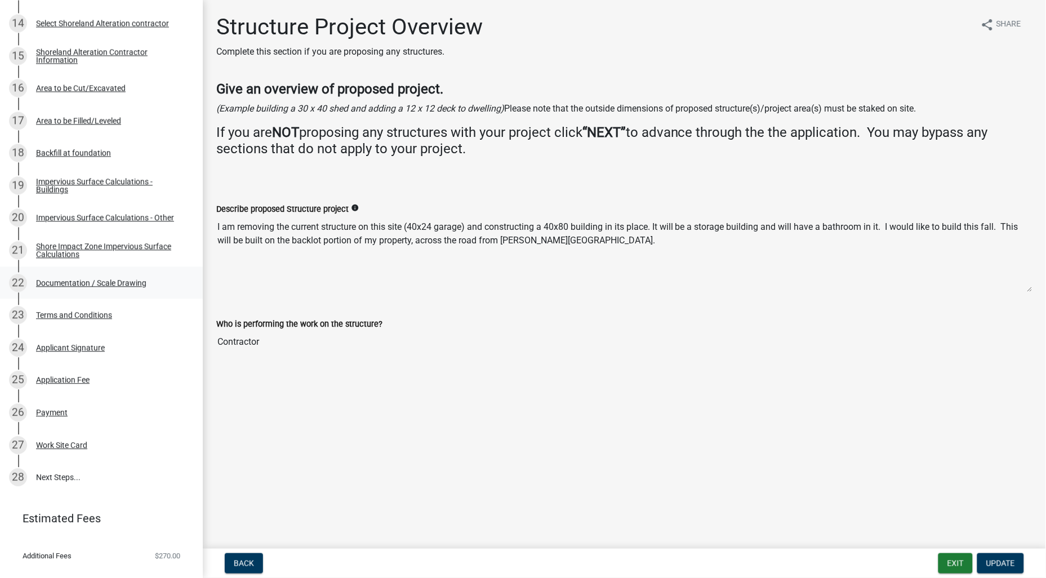
click at [74, 284] on div "Documentation / Scale Drawing" at bounding box center [91, 283] width 110 height 8
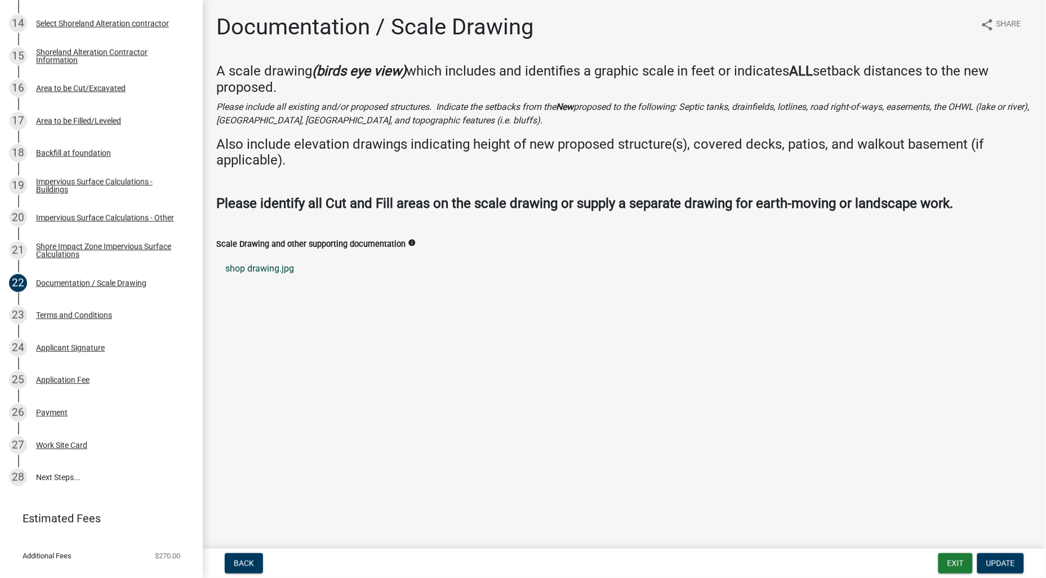
click at [282, 274] on link "shop drawing.jpg" at bounding box center [624, 268] width 816 height 27
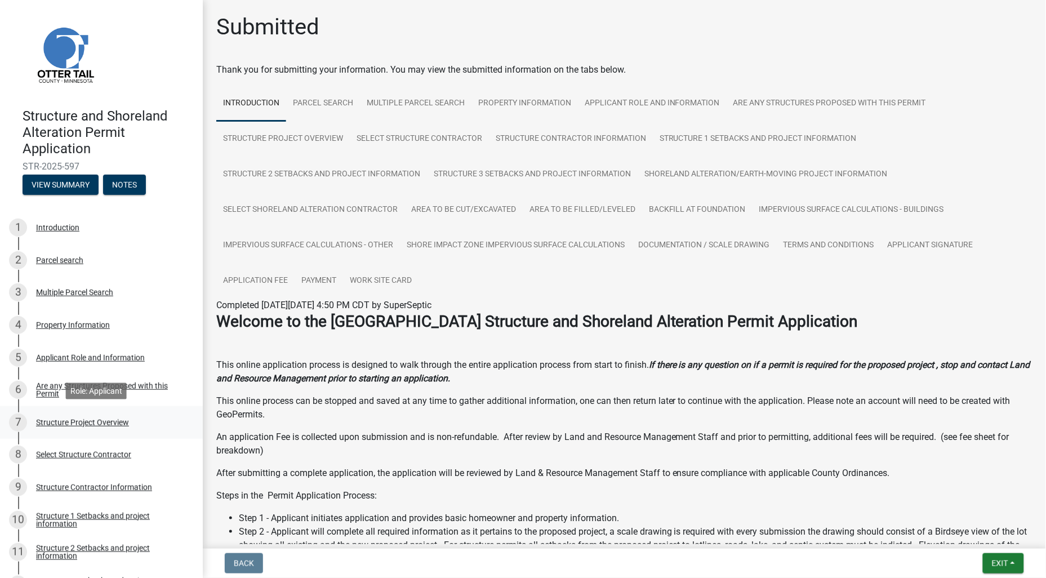
click at [104, 421] on div "Structure Project Overview" at bounding box center [82, 422] width 93 height 8
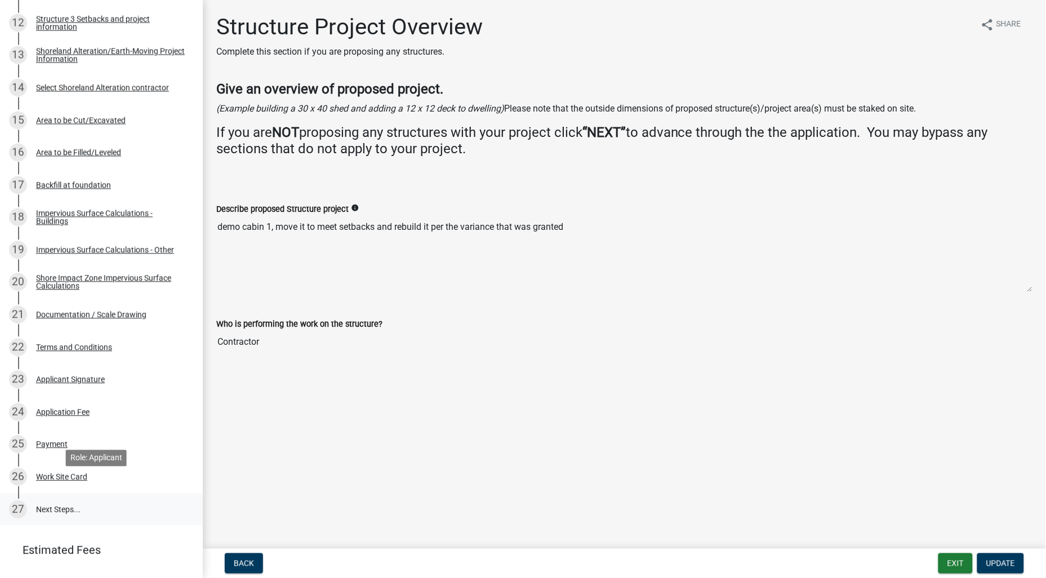
scroll to position [563, 0]
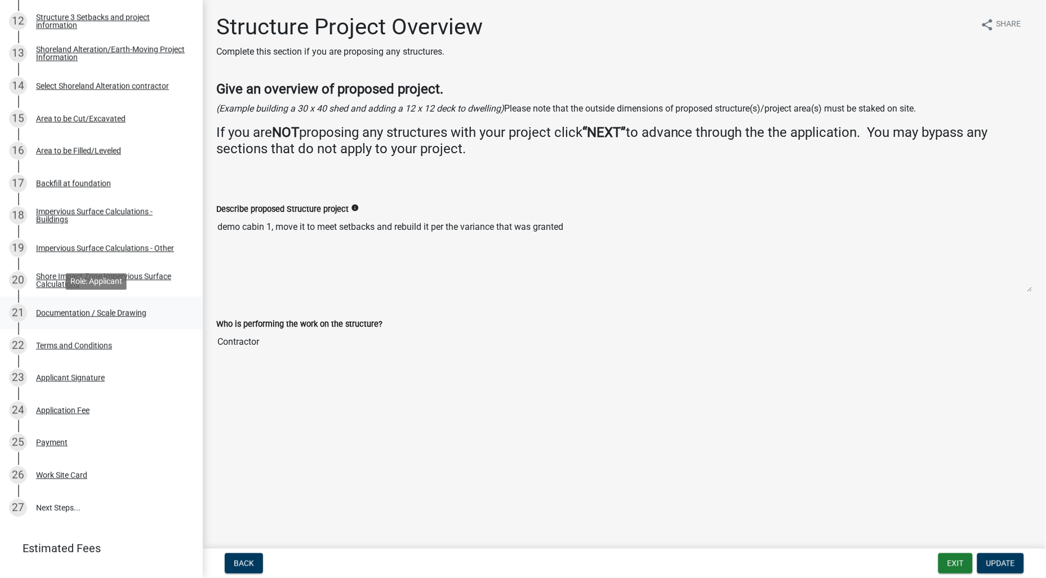
click at [126, 312] on div "Documentation / Scale Drawing" at bounding box center [91, 313] width 110 height 8
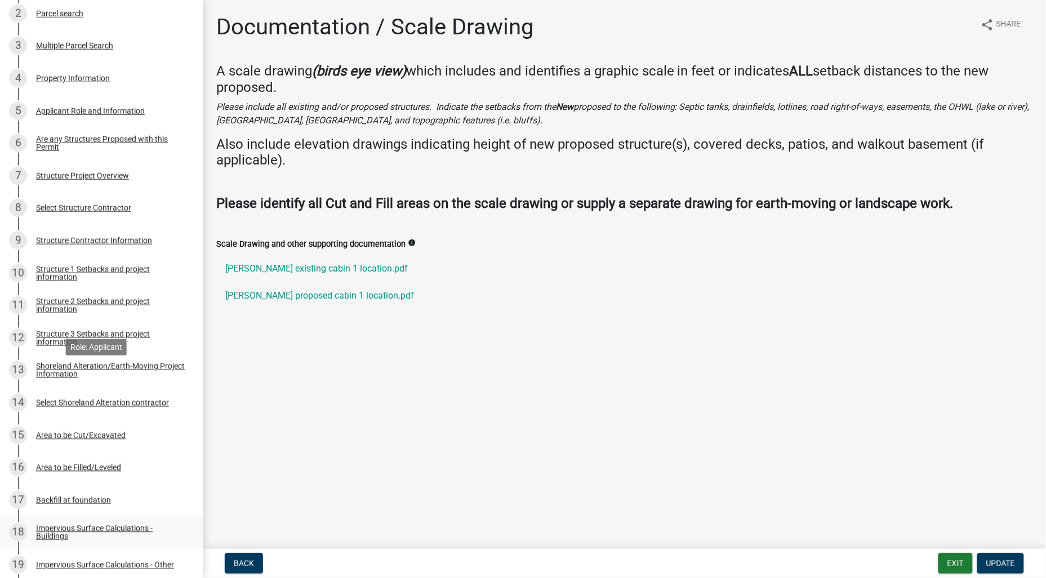
scroll to position [313, 0]
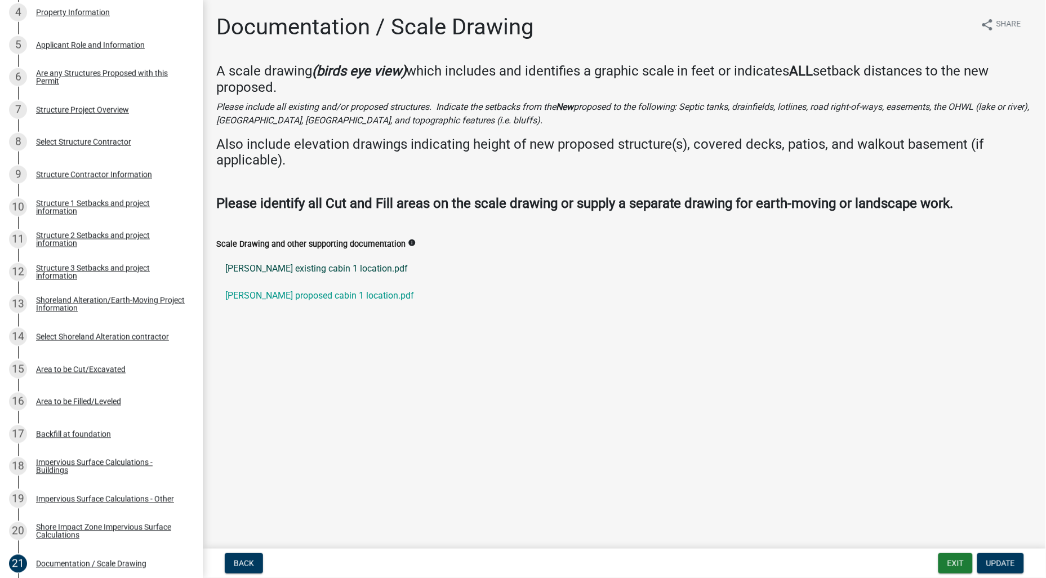
click at [344, 264] on link "Boucher existing cabin 1 location.pdf" at bounding box center [624, 268] width 816 height 27
click at [322, 293] on link "Boucher proposed cabin 1 location.pdf" at bounding box center [624, 295] width 816 height 27
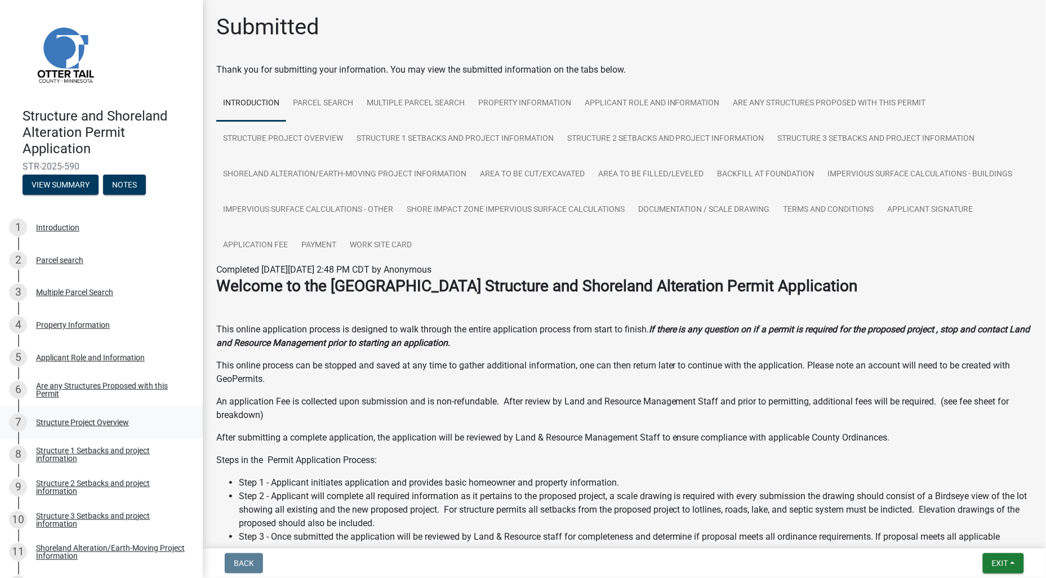
click at [64, 418] on div "Structure Project Overview" at bounding box center [82, 422] width 93 height 8
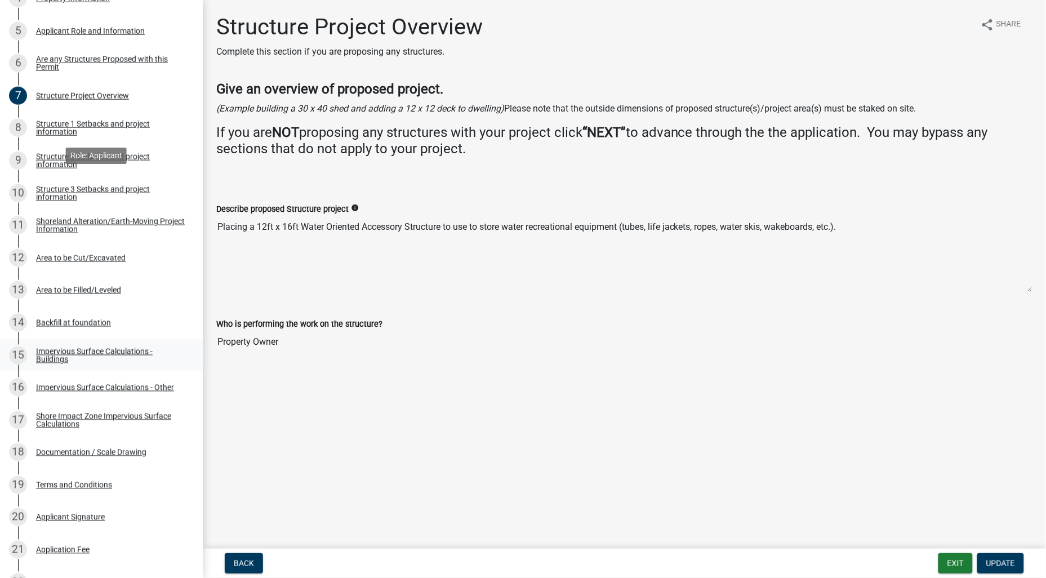
scroll to position [500, 0]
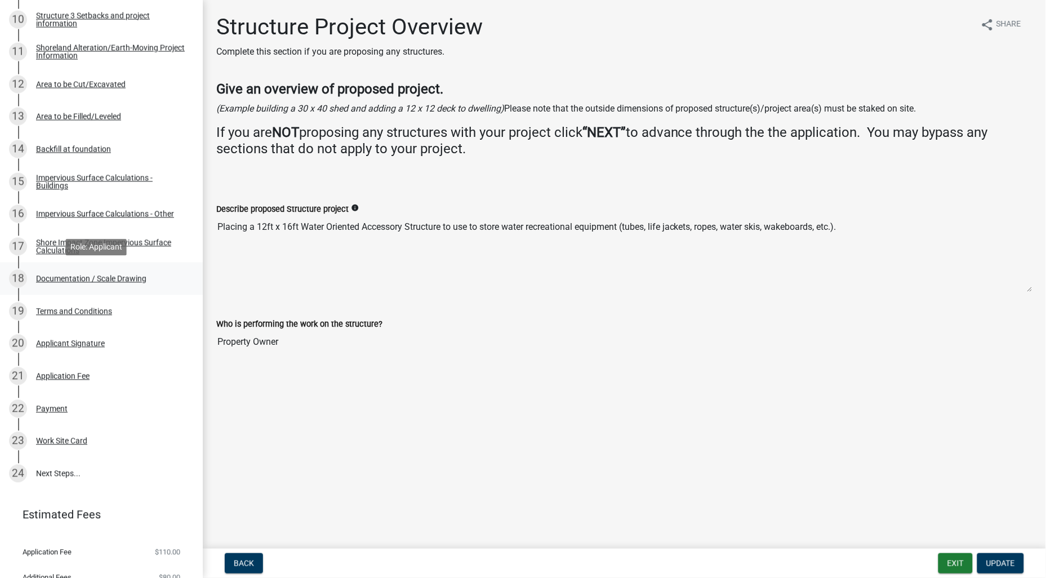
click at [80, 279] on div "Documentation / Scale Drawing" at bounding box center [91, 279] width 110 height 8
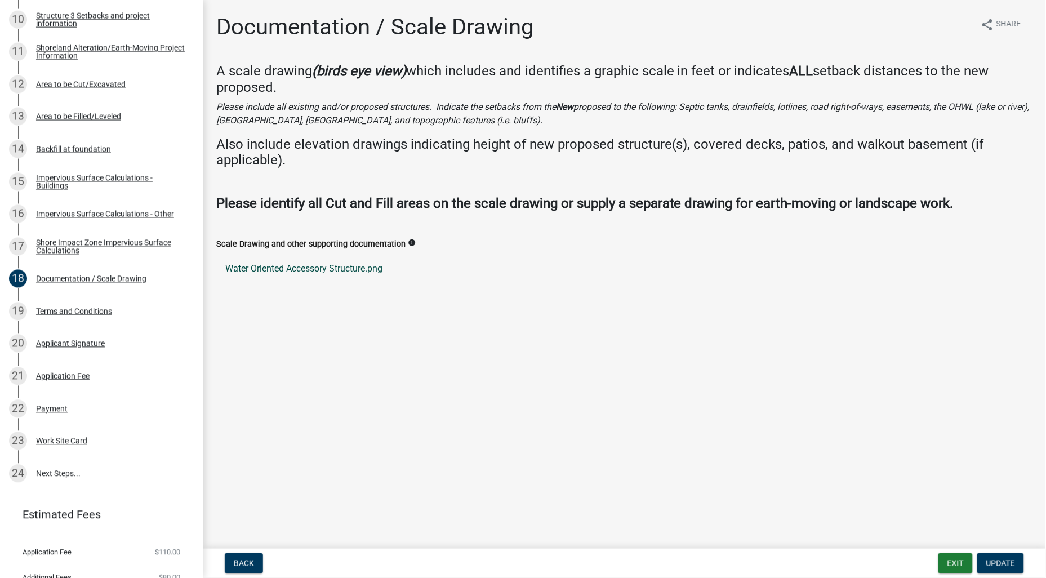
click at [283, 266] on link "Water Oriented Accessory Structure.png" at bounding box center [624, 268] width 816 height 27
click at [350, 265] on link "Water Oriented Accessory Structure.png" at bounding box center [624, 268] width 816 height 27
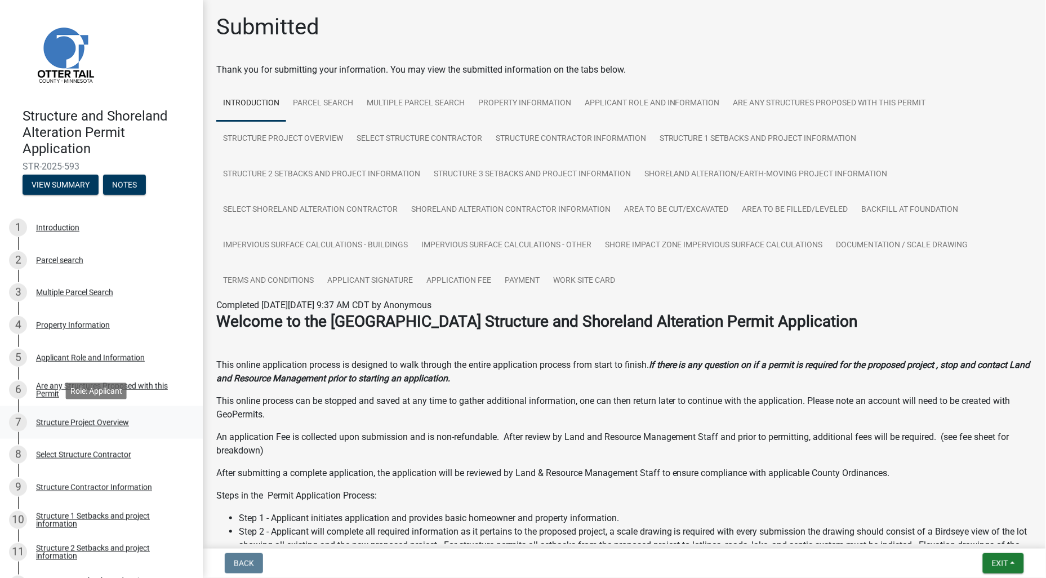
click at [107, 423] on div "Structure Project Overview" at bounding box center [82, 422] width 93 height 8
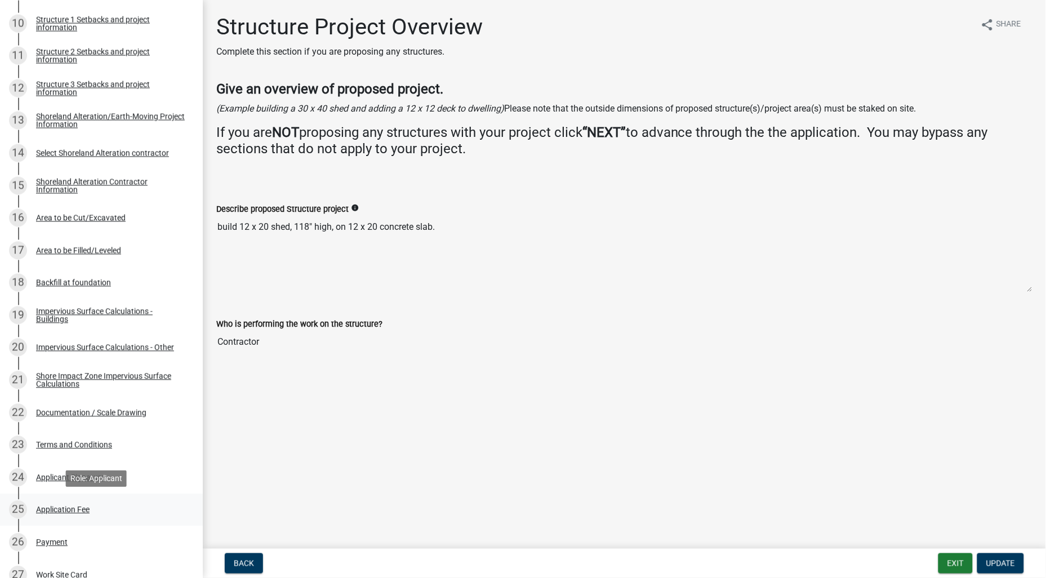
scroll to position [500, 0]
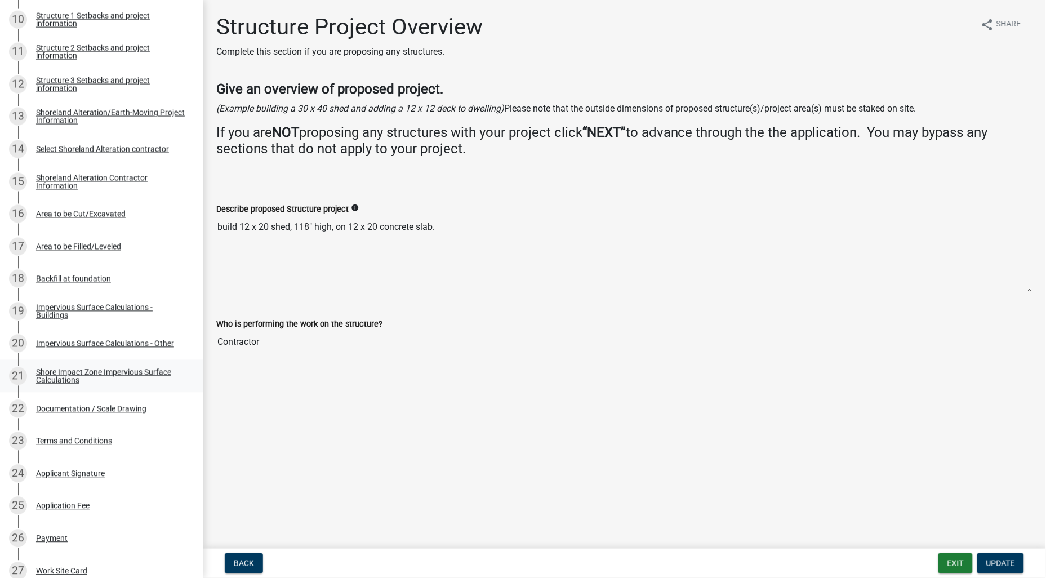
drag, startPoint x: 110, startPoint y: 404, endPoint x: 142, endPoint y: 378, distance: 41.7
click at [110, 405] on div "Documentation / Scale Drawing" at bounding box center [91, 409] width 110 height 8
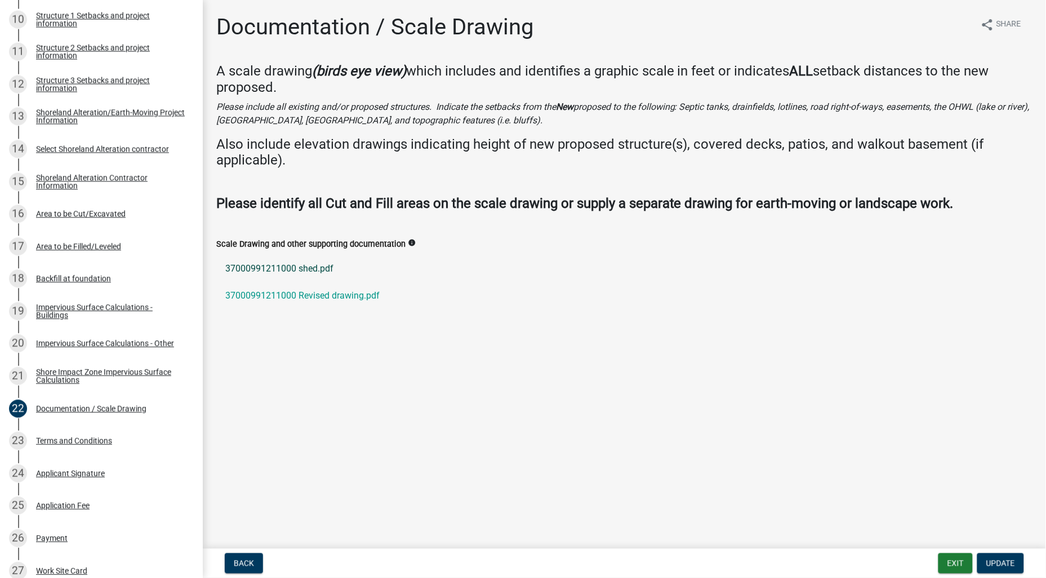
click at [301, 270] on link "37000991211000 shed.pdf" at bounding box center [624, 268] width 816 height 27
click at [332, 293] on link "37000991211000 Revised drawing.pdf" at bounding box center [624, 295] width 816 height 27
click at [318, 295] on link "37000991211000 Revised drawing.pdf" at bounding box center [624, 295] width 816 height 27
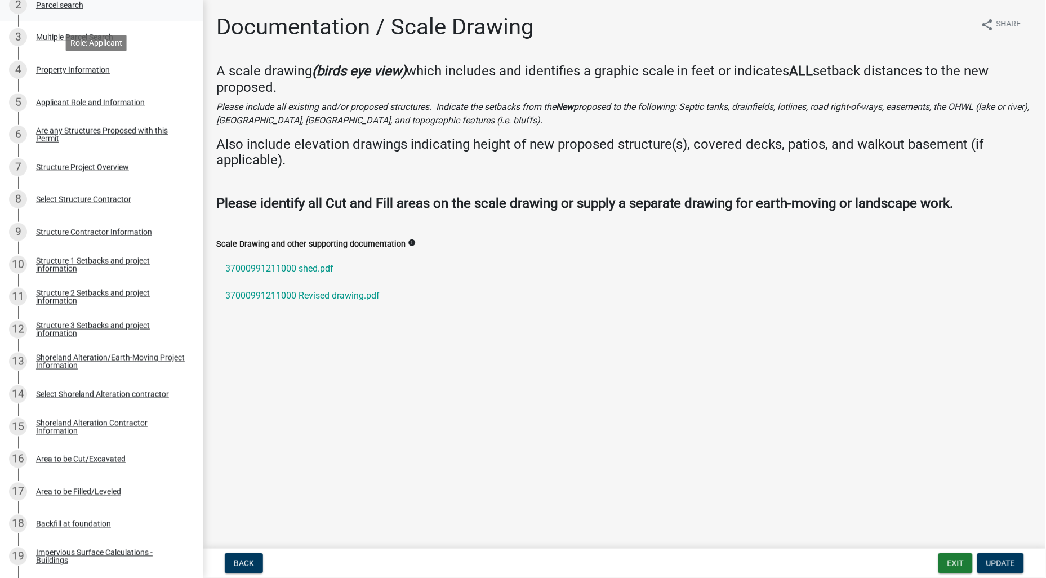
scroll to position [250, 0]
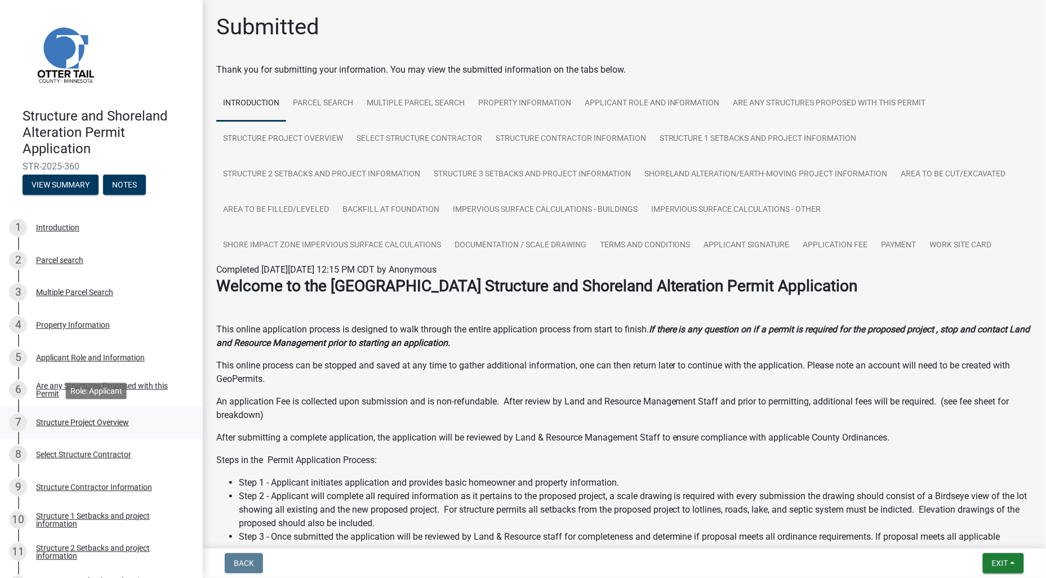
click at [82, 424] on div "Structure Project Overview" at bounding box center [82, 422] width 93 height 8
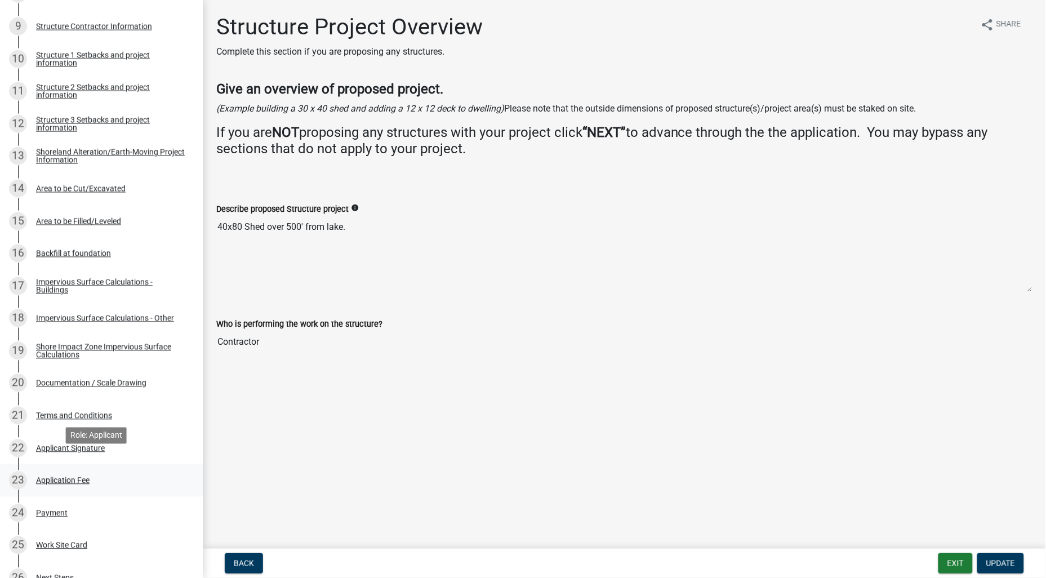
scroll to position [500, 0]
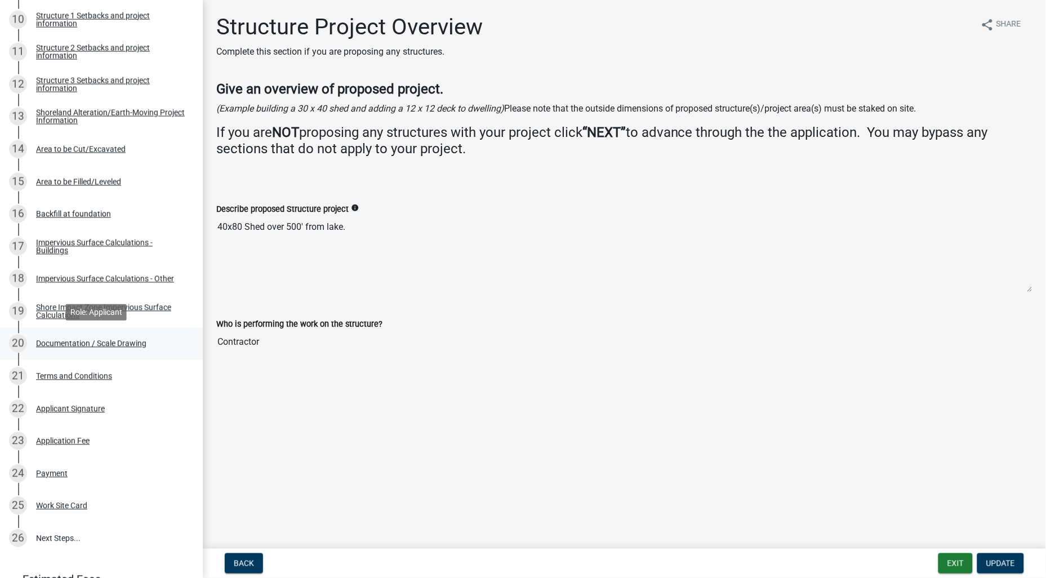
click at [59, 345] on div "Documentation / Scale Drawing" at bounding box center [91, 344] width 110 height 8
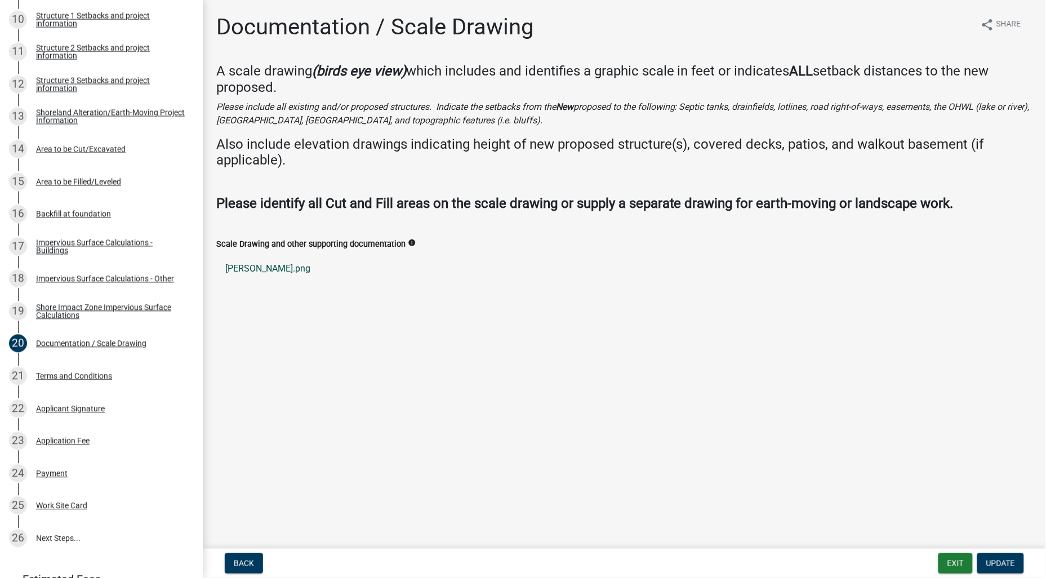
click at [257, 266] on link "[PERSON_NAME].png" at bounding box center [624, 268] width 816 height 27
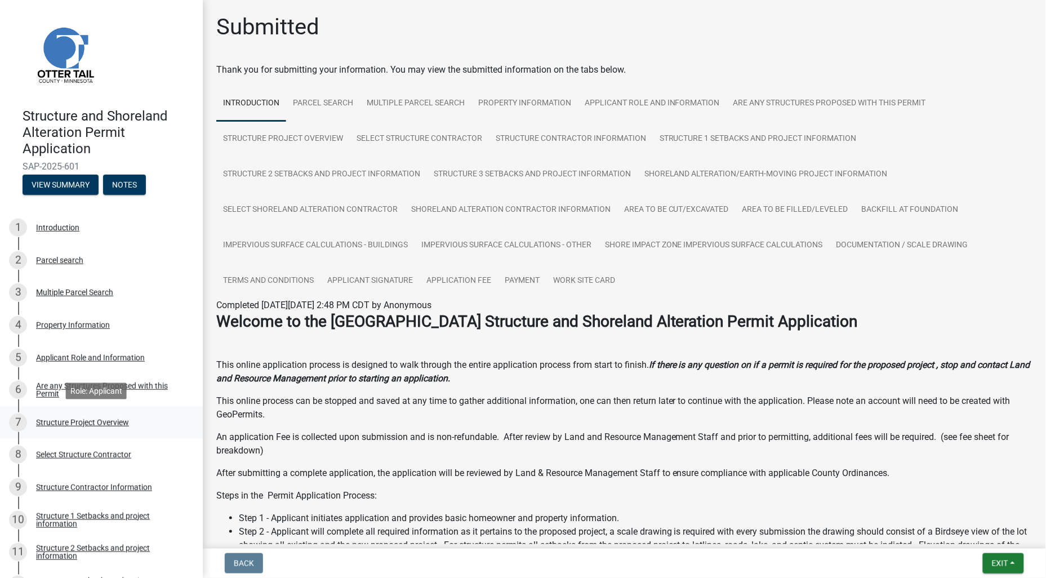
click at [100, 423] on div "Structure Project Overview" at bounding box center [82, 422] width 93 height 8
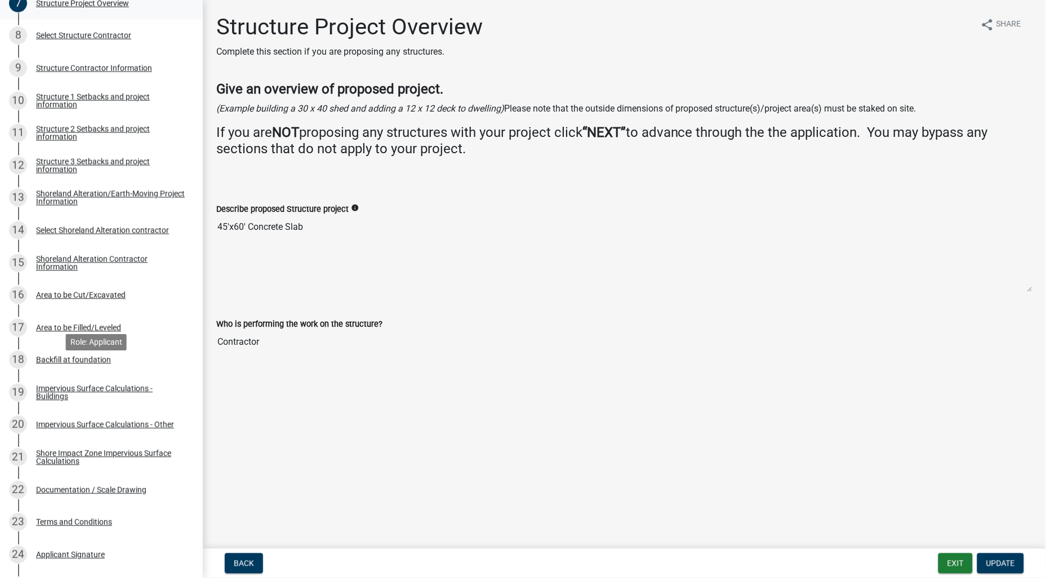
scroll to position [438, 0]
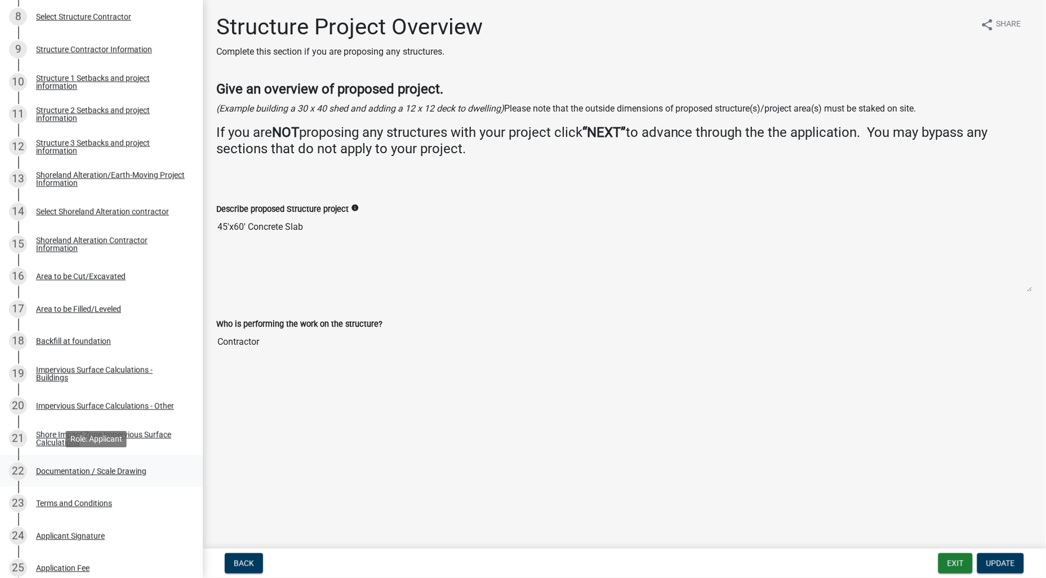
click at [99, 469] on div "Documentation / Scale Drawing" at bounding box center [91, 471] width 110 height 8
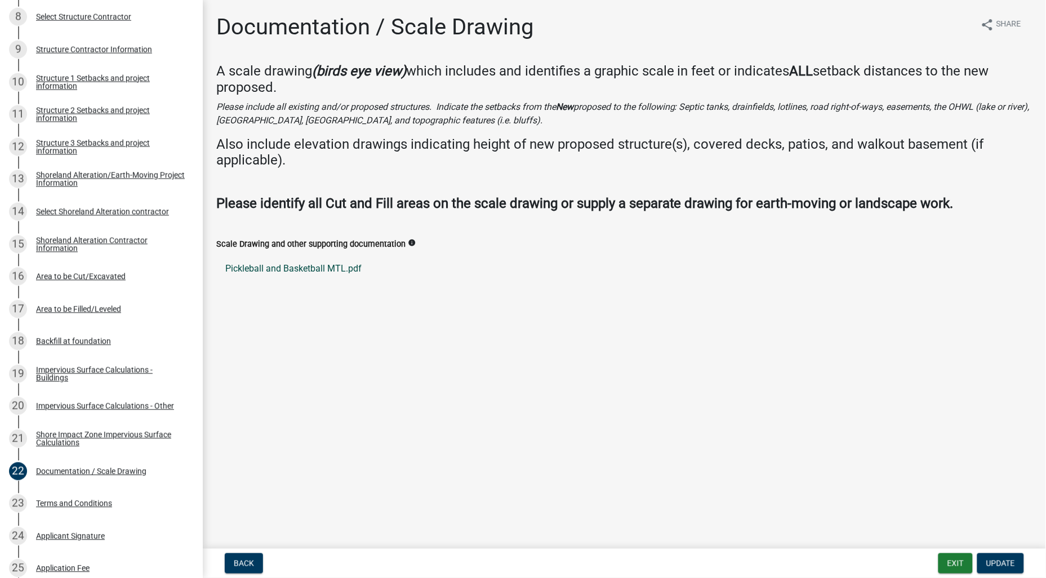
click at [317, 269] on link "Pickleball and Basketball MTL.pdf" at bounding box center [624, 268] width 816 height 27
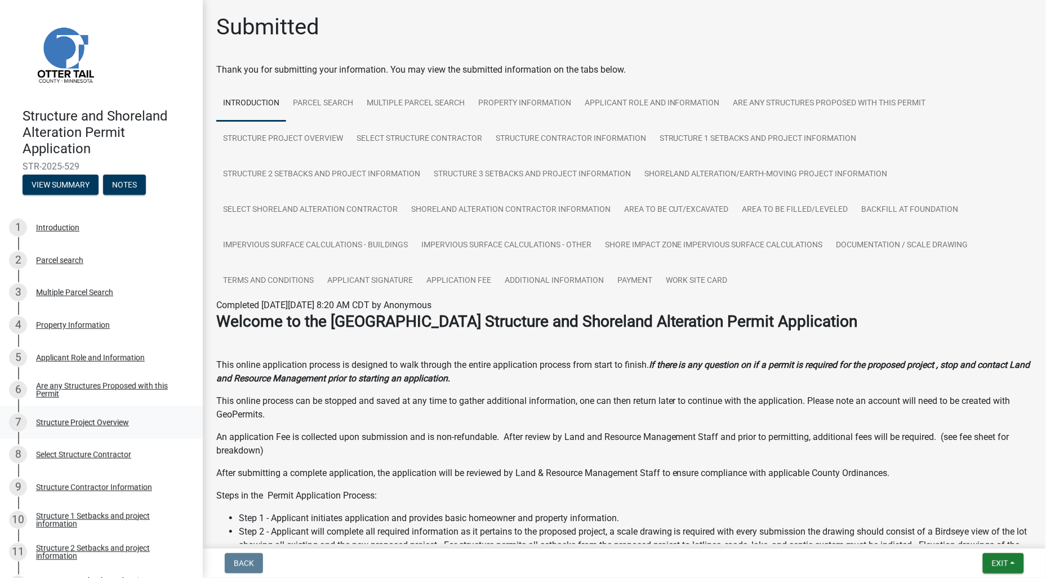
click at [81, 421] on div "Structure Project Overview" at bounding box center [82, 422] width 93 height 8
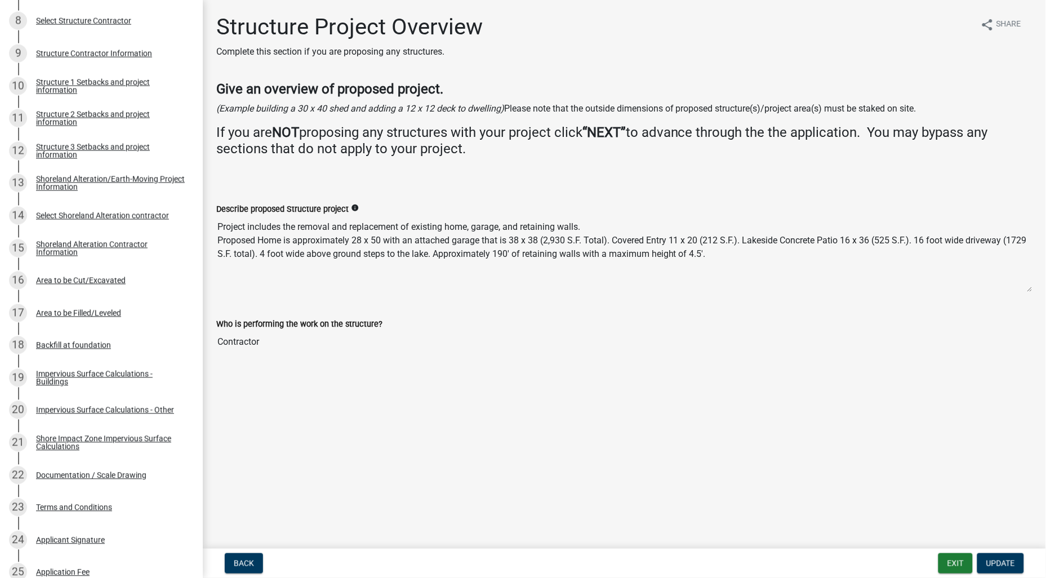
scroll to position [438, 0]
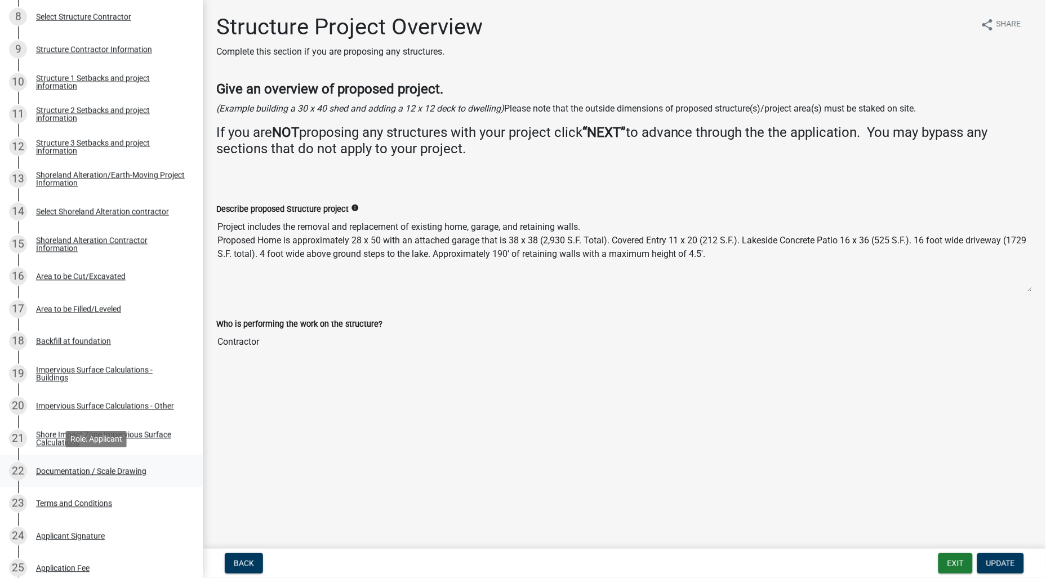
click at [103, 467] on div "Documentation / Scale Drawing" at bounding box center [91, 471] width 110 height 8
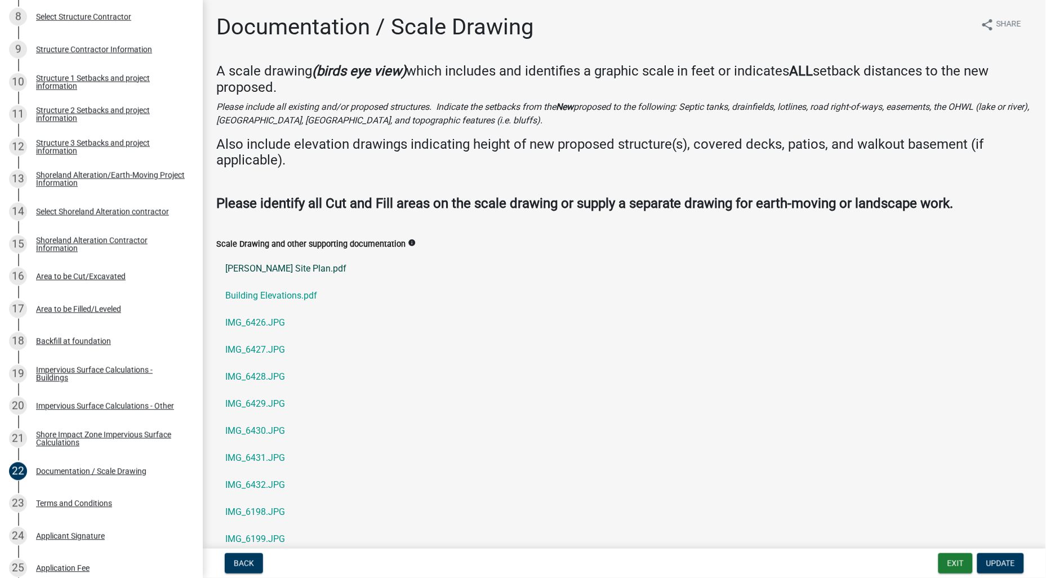
click at [300, 268] on link "[PERSON_NAME] Site Plan.pdf" at bounding box center [624, 268] width 816 height 27
click at [231, 296] on link "Building Elevations.pdf" at bounding box center [624, 295] width 816 height 27
click at [279, 319] on link "IMG_6426.JPG" at bounding box center [624, 322] width 816 height 27
click at [262, 347] on link "IMG_6427.JPG" at bounding box center [624, 349] width 816 height 27
click at [264, 485] on link "IMG_6432.JPG" at bounding box center [624, 484] width 816 height 27
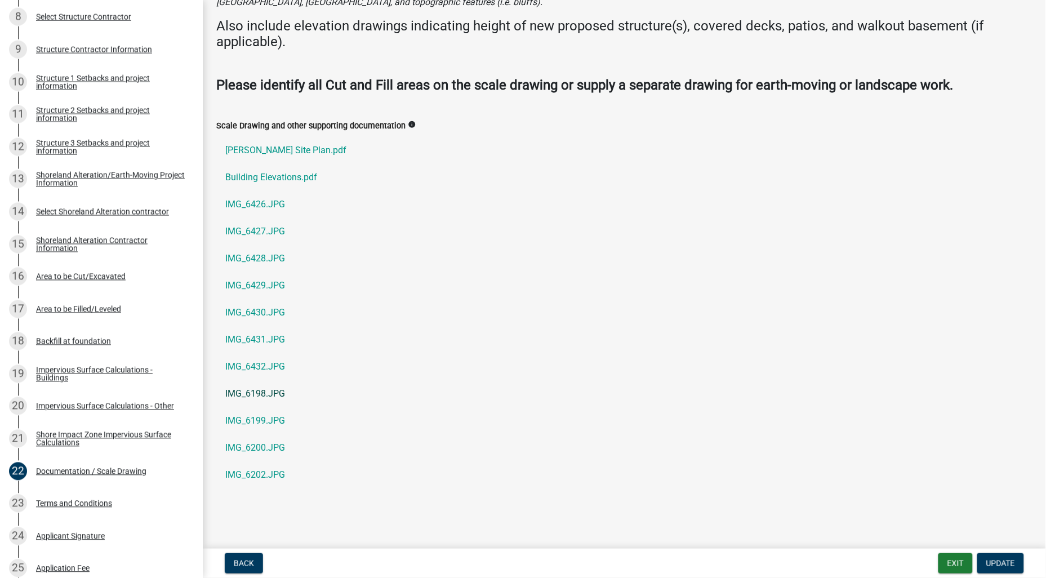
scroll to position [119, 0]
click at [263, 469] on link "IMG_6202.JPG" at bounding box center [624, 473] width 816 height 27
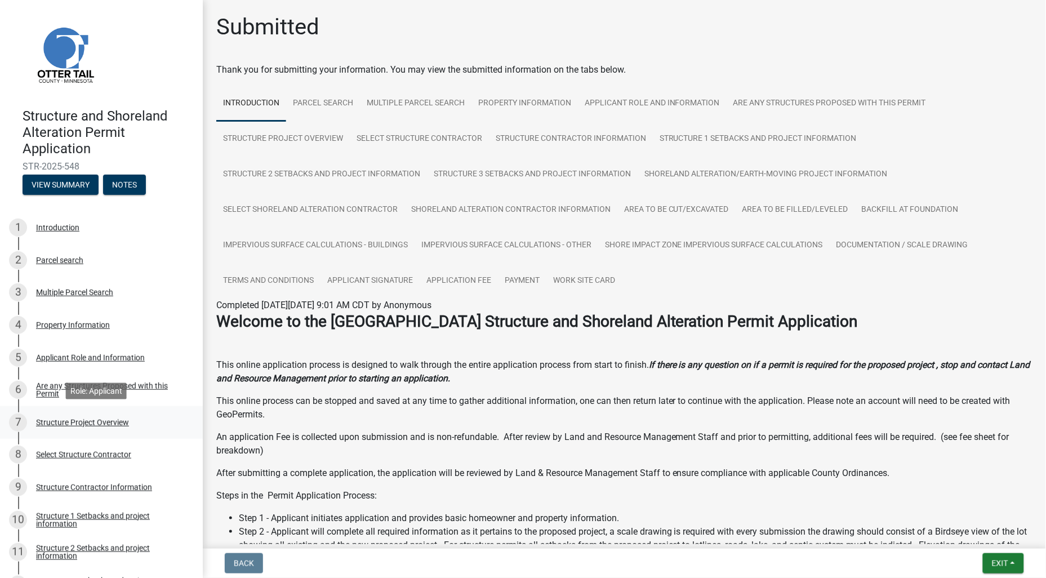
click at [100, 419] on div "Structure Project Overview" at bounding box center [82, 422] width 93 height 8
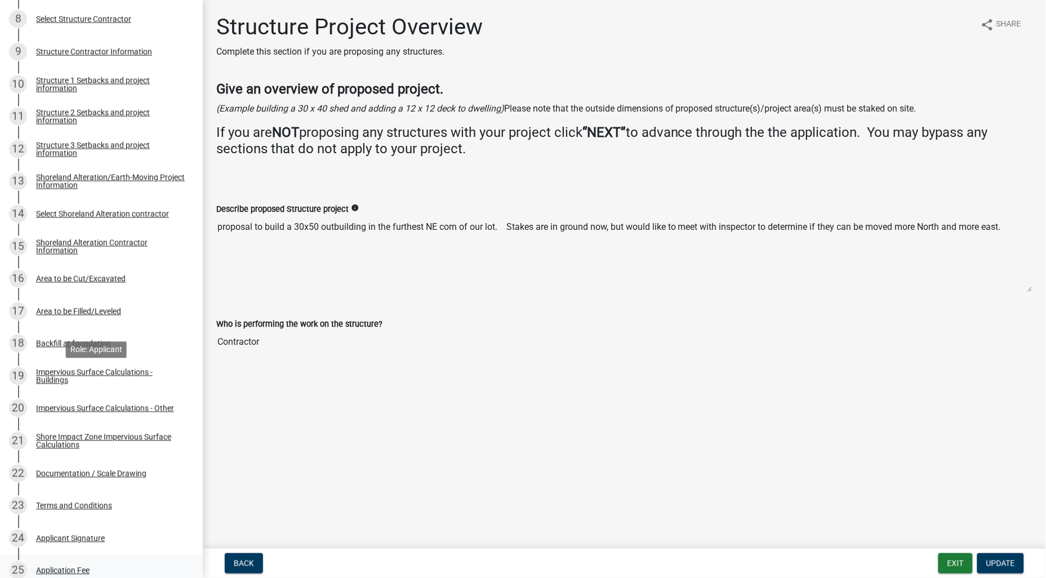
scroll to position [626, 0]
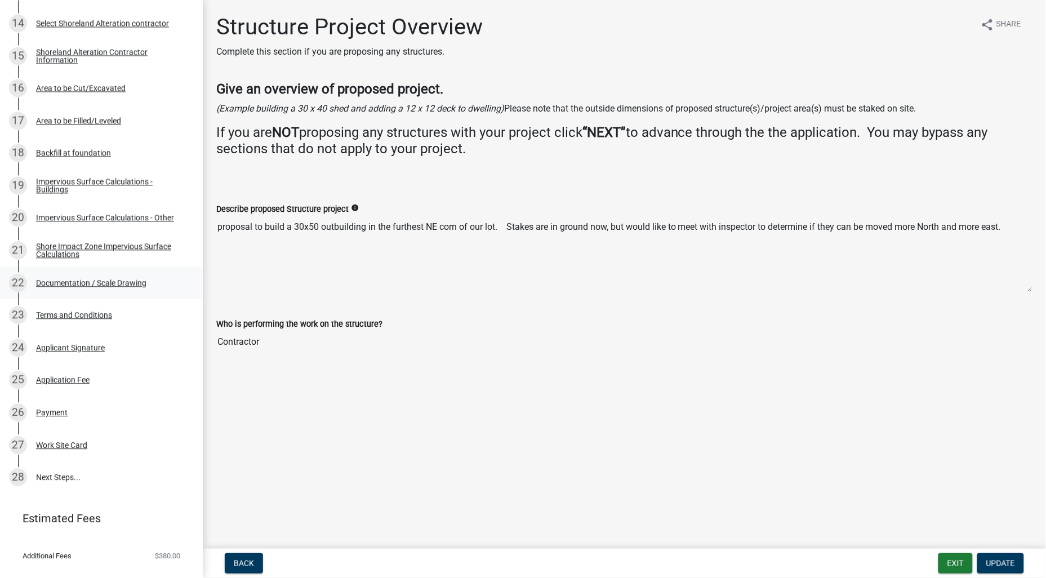
click at [103, 283] on div "Documentation / Scale Drawing" at bounding box center [91, 283] width 110 height 8
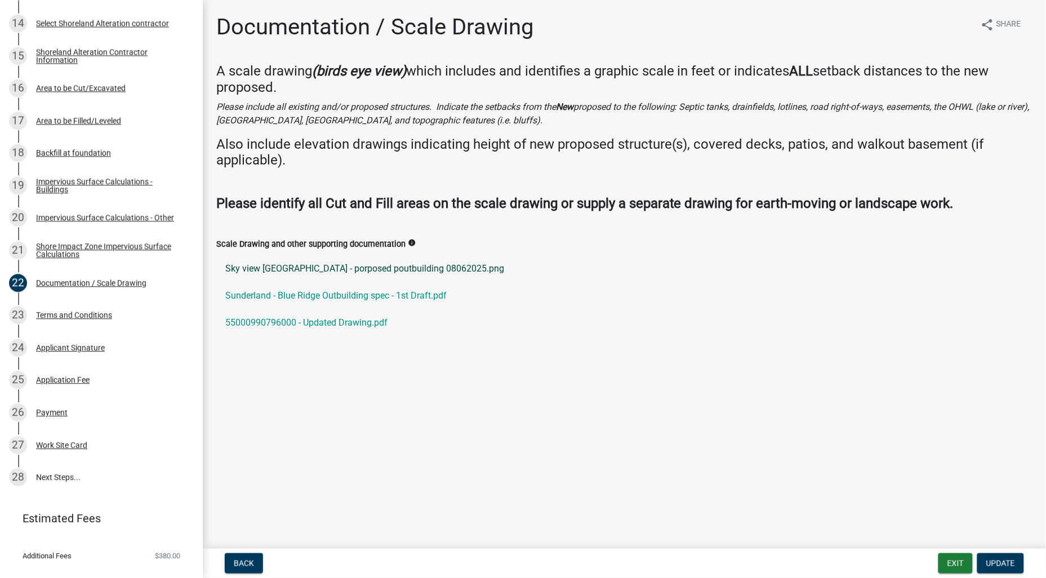
click at [375, 269] on link "Sky view [GEOGRAPHIC_DATA] - porposed poutbuilding 08062025.png" at bounding box center [624, 268] width 816 height 27
click at [329, 297] on link "Sunderland - Blue Ridge Outbuilding spec - 1st Draft.pdf" at bounding box center [624, 295] width 816 height 27
click at [355, 320] on link "55000990796000 - Updated Drawing.pdf" at bounding box center [624, 322] width 816 height 27
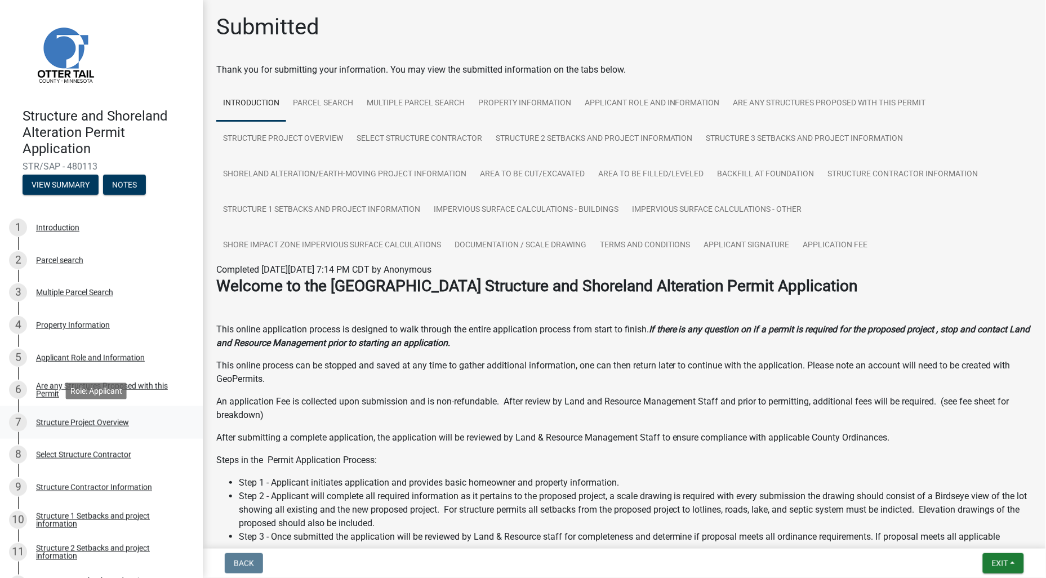
drag, startPoint x: 77, startPoint y: 422, endPoint x: 15, endPoint y: 412, distance: 62.8
click at [77, 422] on div "Structure Project Overview" at bounding box center [82, 422] width 93 height 8
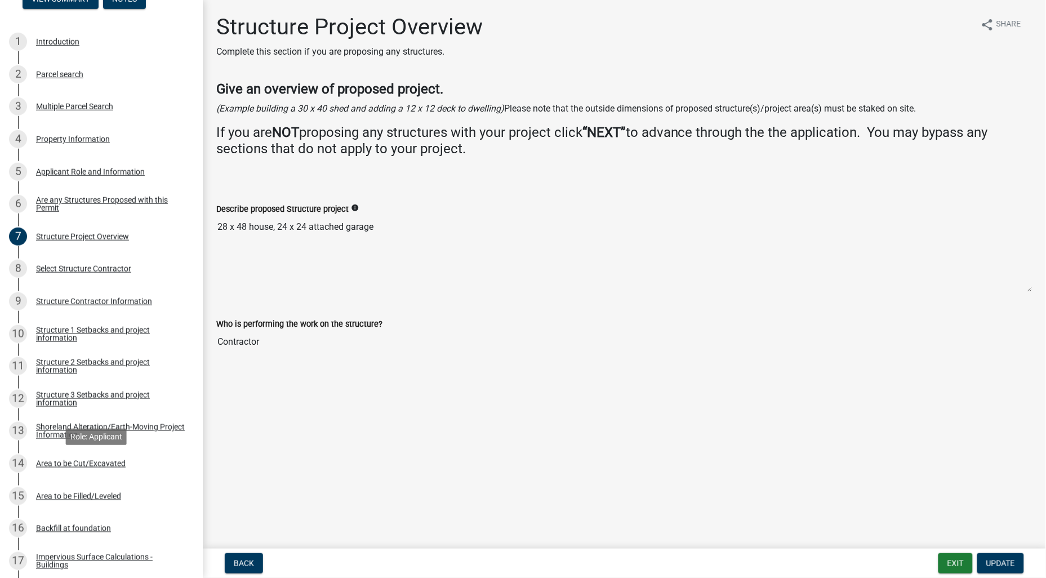
scroll to position [438, 0]
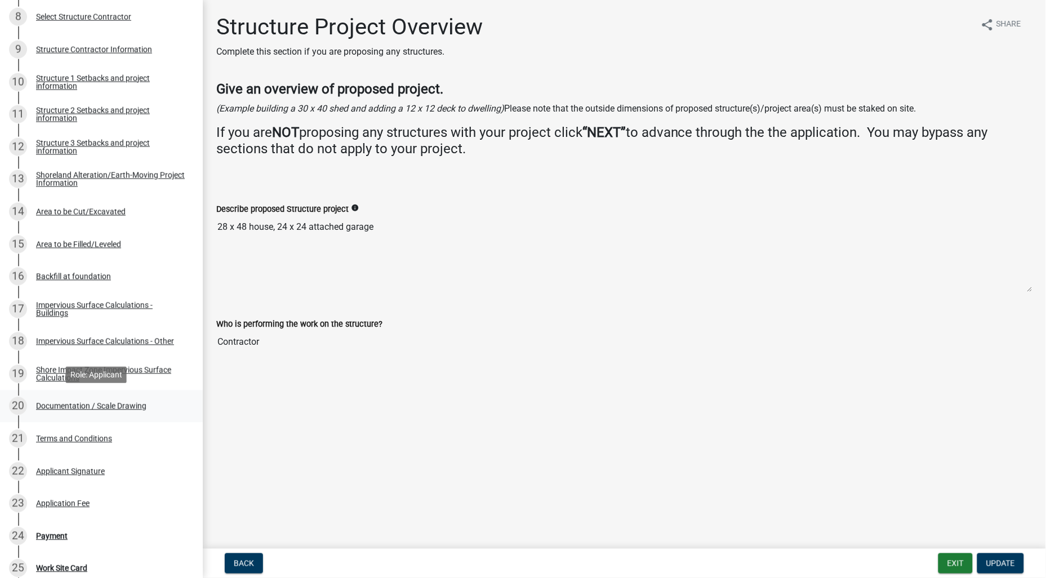
click at [108, 402] on div "Documentation / Scale Drawing" at bounding box center [91, 406] width 110 height 8
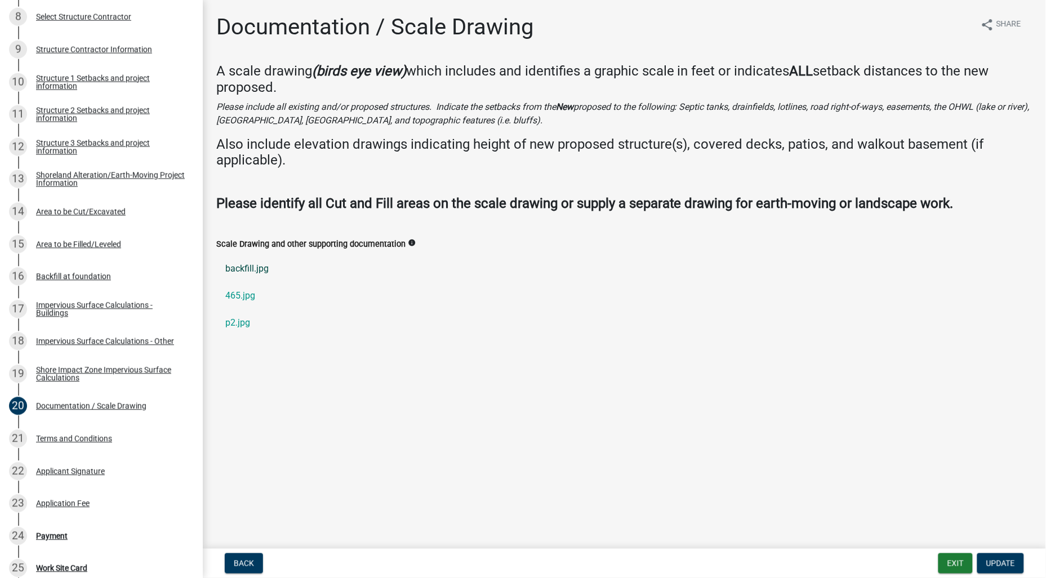
click at [243, 274] on link "backfill.jpg" at bounding box center [624, 268] width 816 height 27
click at [251, 294] on link "465.jpg" at bounding box center [624, 295] width 816 height 27
click at [242, 322] on link "p2.jpg" at bounding box center [624, 322] width 816 height 27
